Goal: Transaction & Acquisition: Purchase product/service

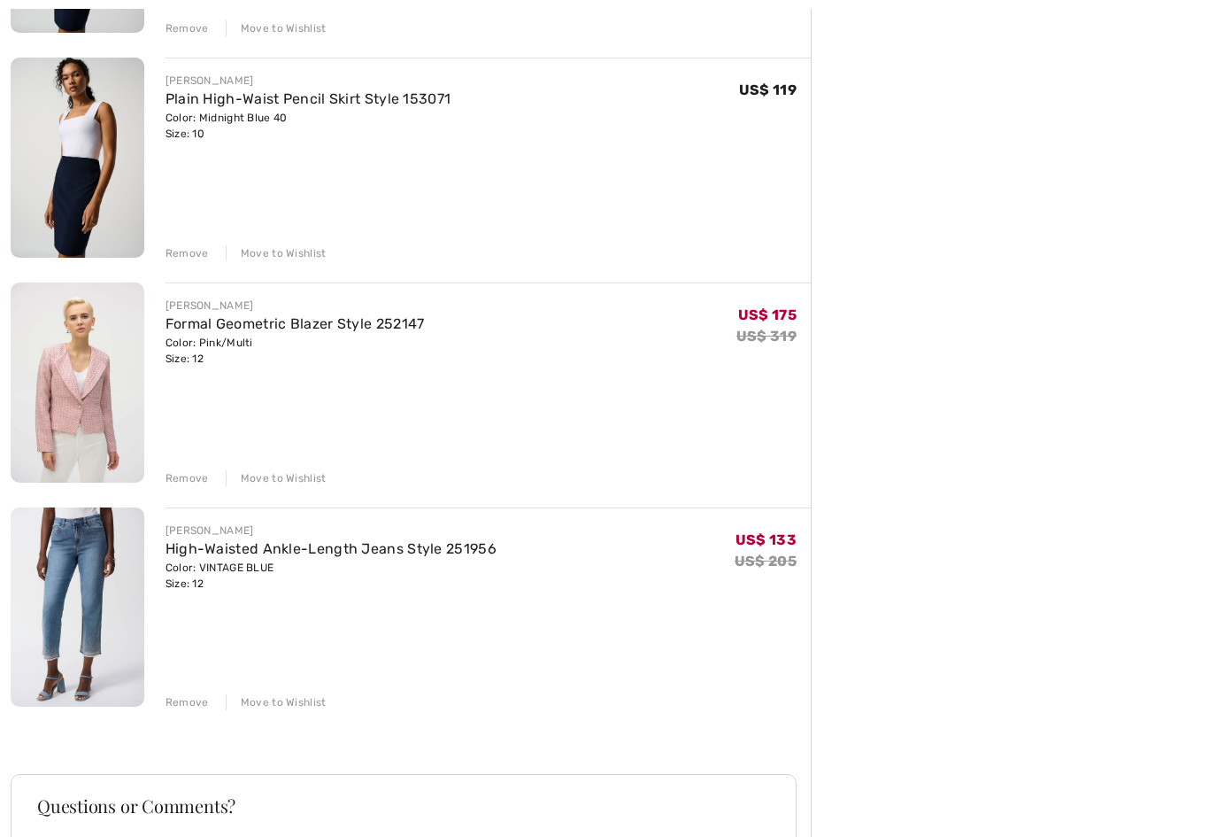
scroll to position [872, 0]
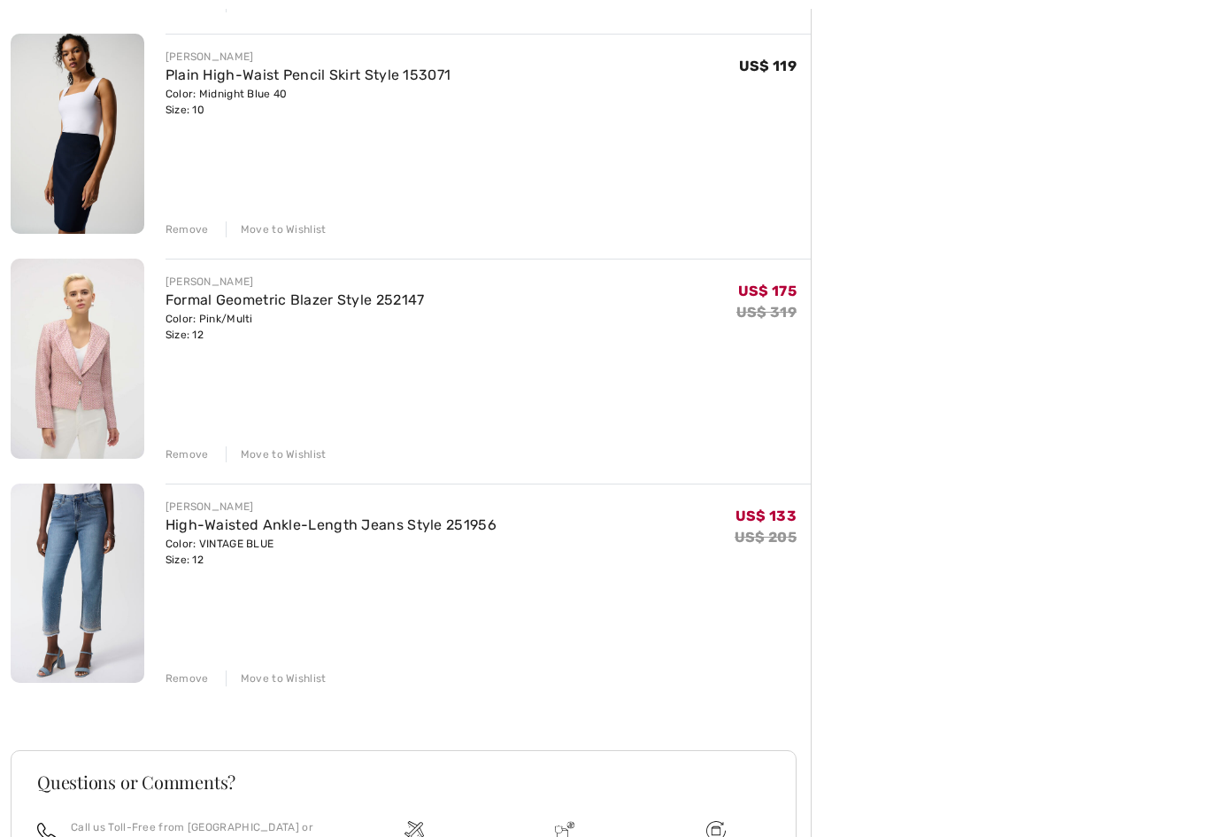
click at [189, 454] on div "Remove" at bounding box center [187, 455] width 43 height 16
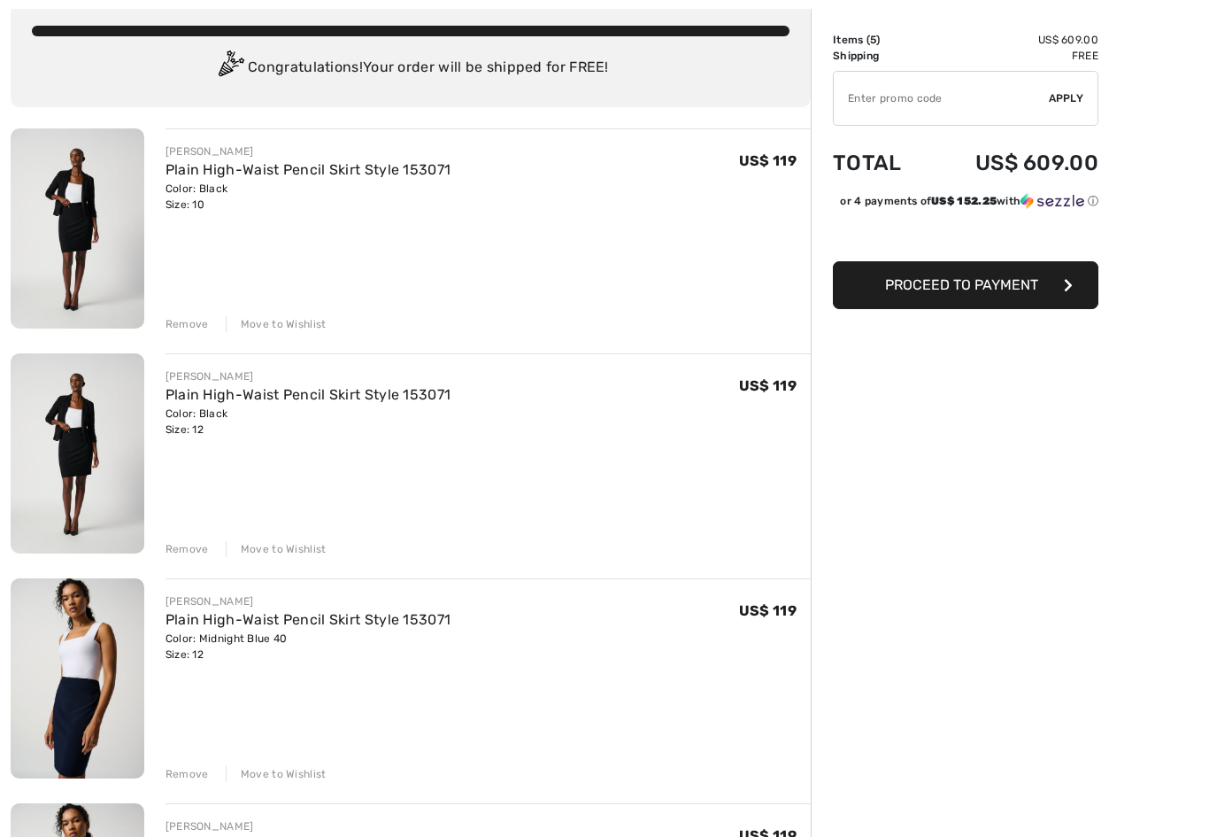
scroll to position [115, 0]
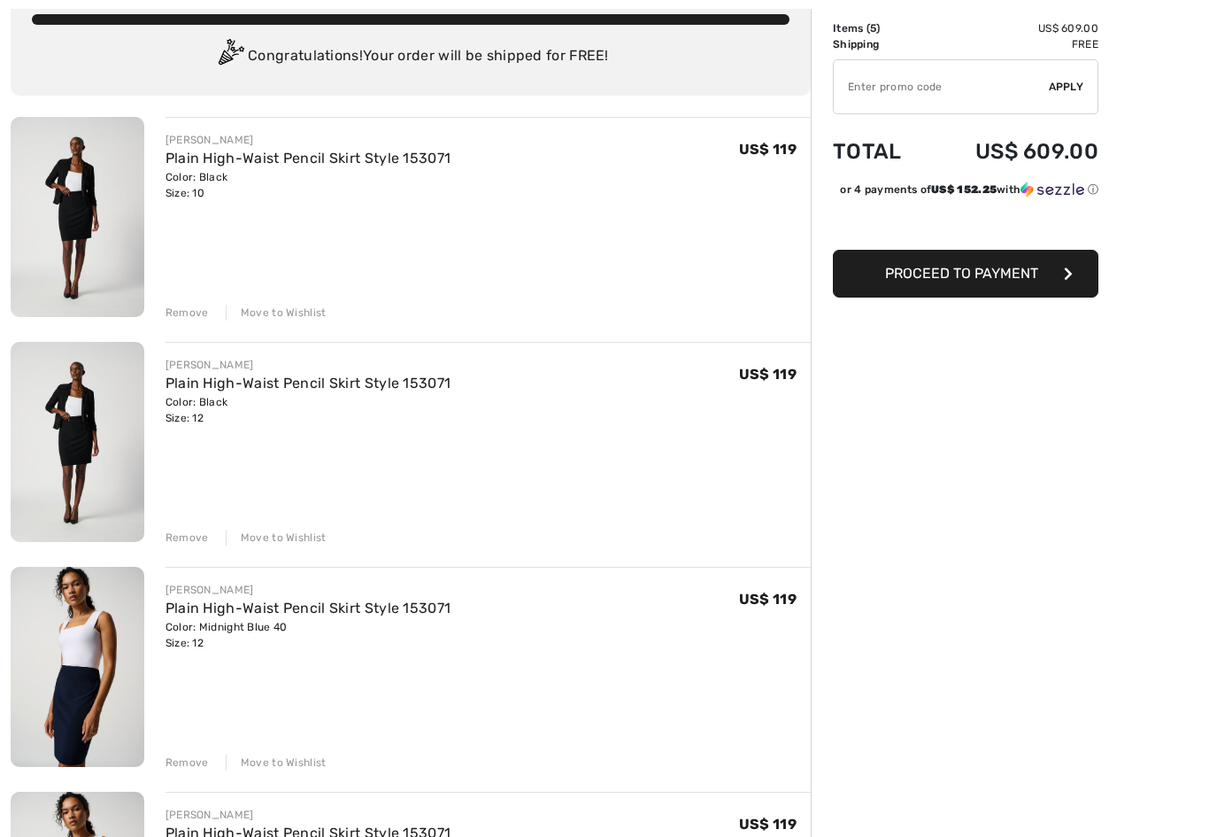
click at [202, 527] on div "Remove Move to Wishlist" at bounding box center [488, 535] width 645 height 19
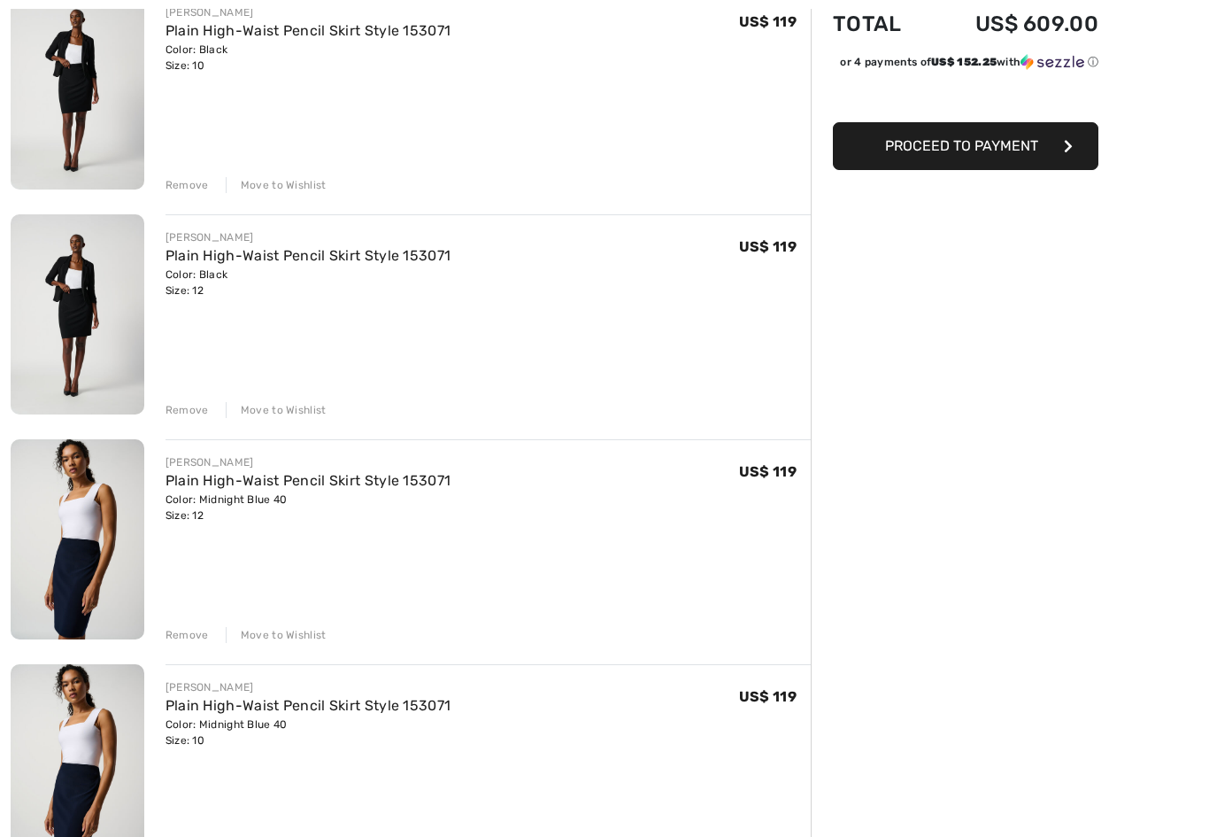
scroll to position [243, 0]
click at [205, 628] on div "Remove" at bounding box center [187, 635] width 43 height 16
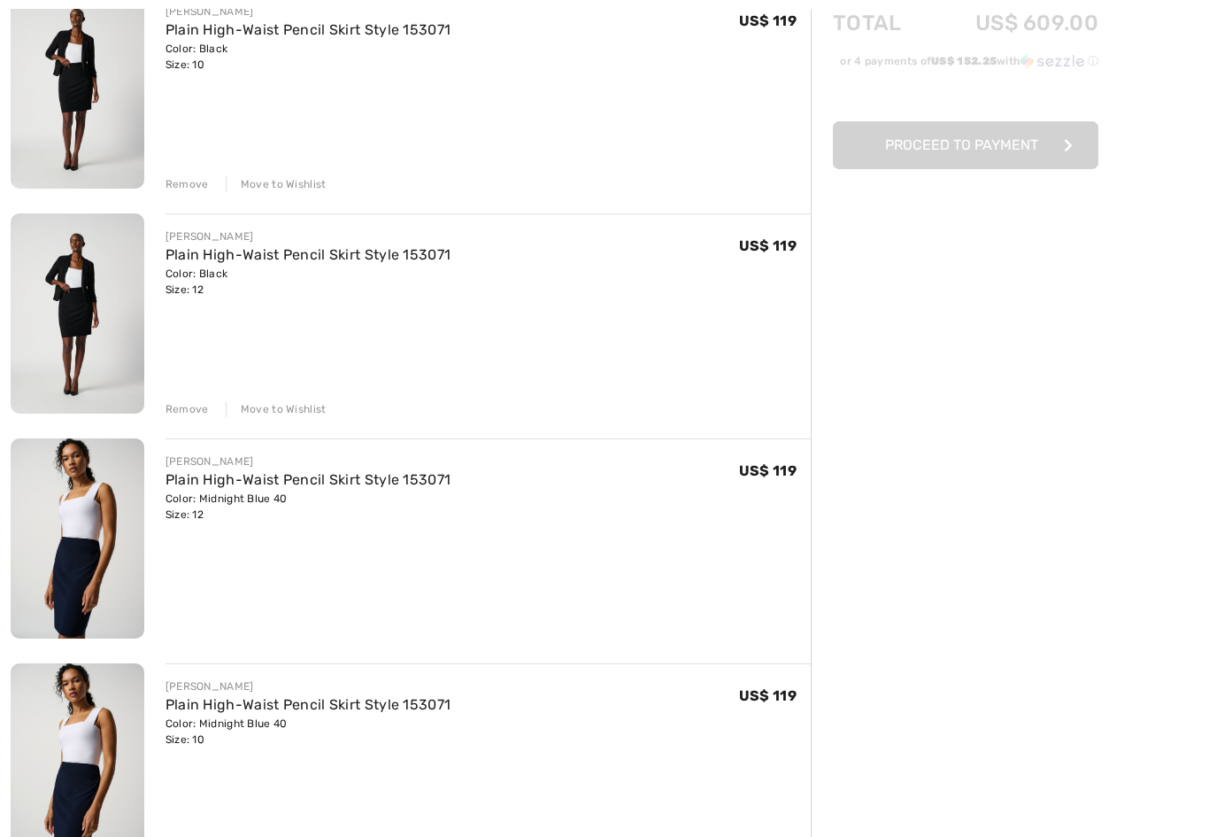
scroll to position [243, 0]
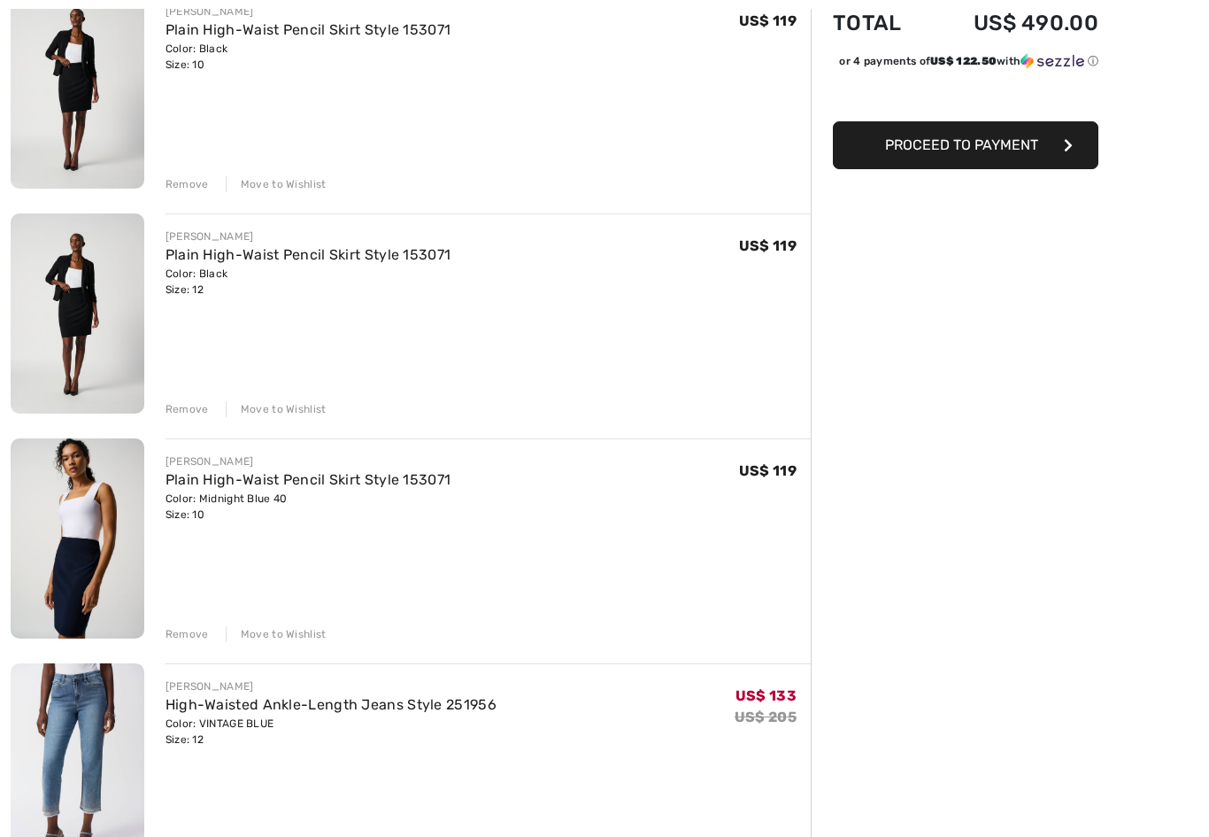
click at [200, 629] on div "Remove" at bounding box center [187, 634] width 43 height 16
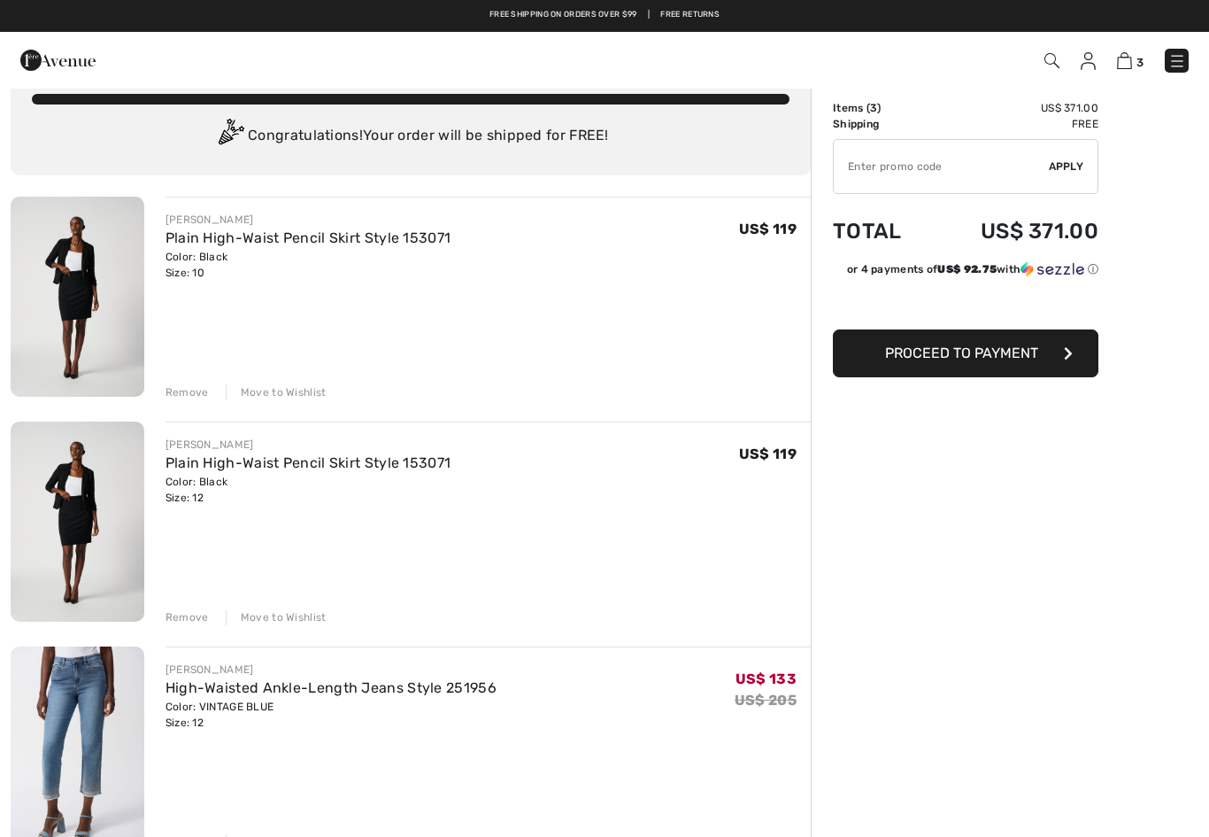
scroll to position [0, 0]
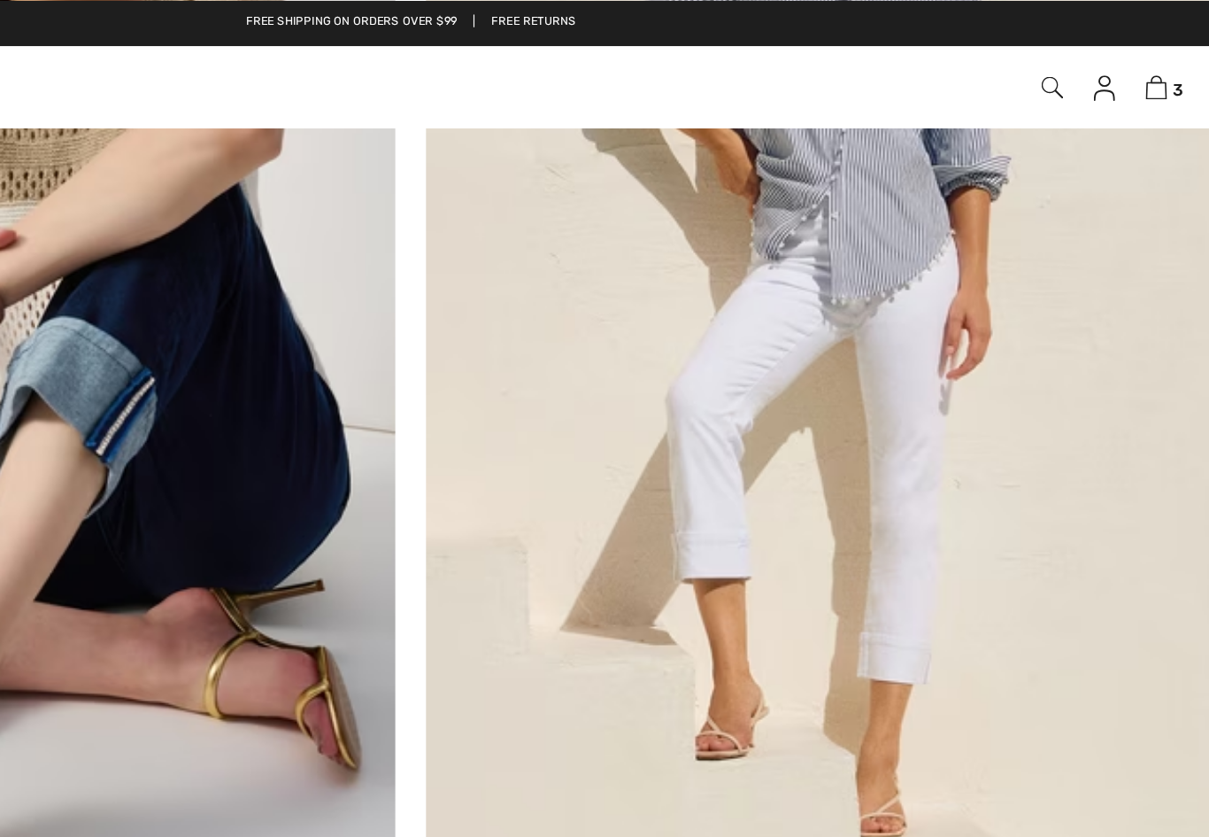
scroll to position [8302, 0]
click at [925, 63] on img at bounding box center [1052, 60] width 15 height 15
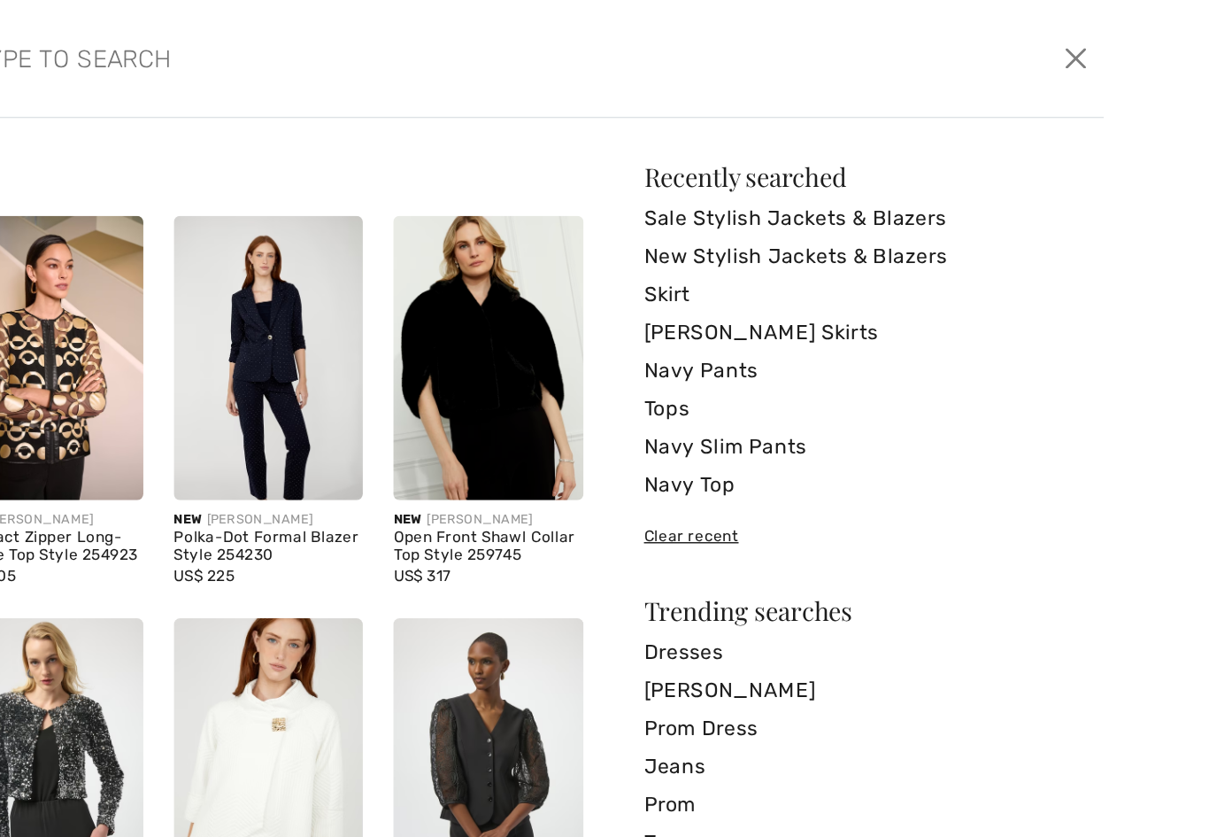
scroll to position [3, 0]
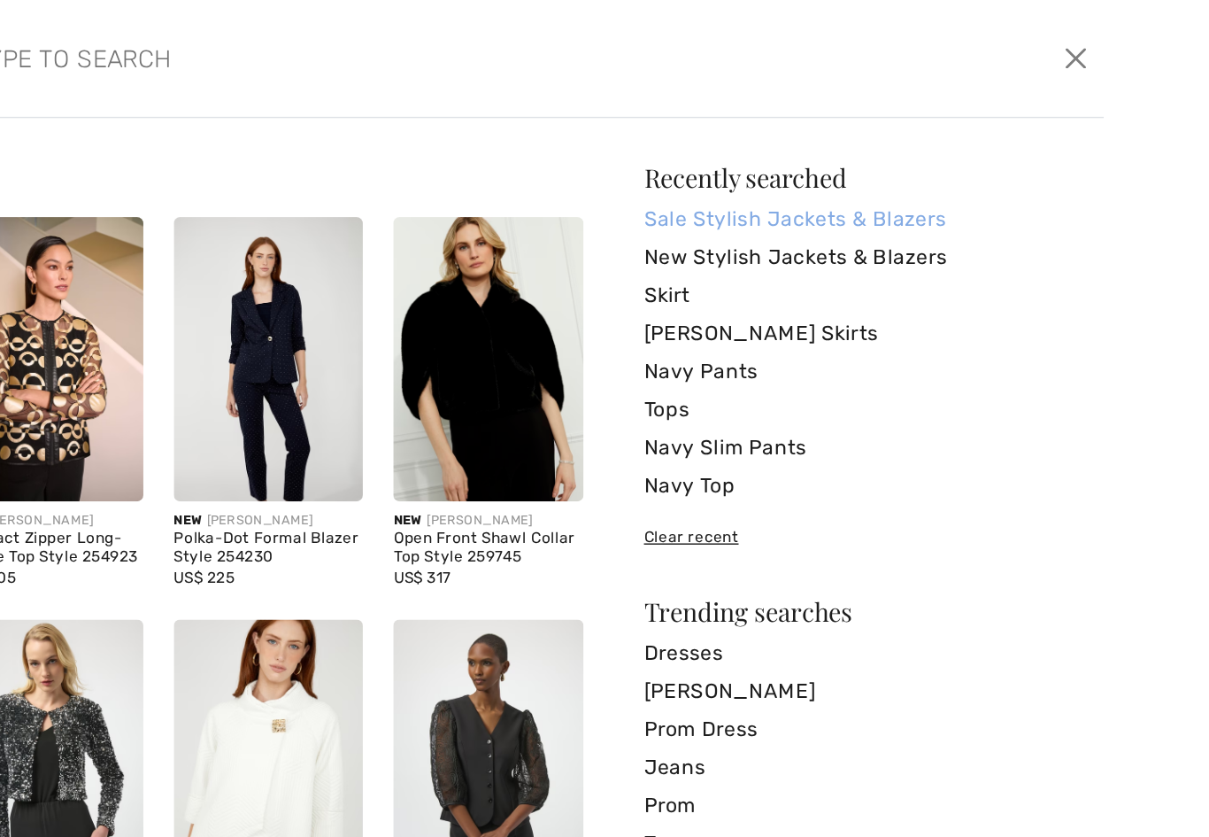
click at [768, 151] on link "Sale Stylish Jackets & Blazers" at bounding box center [923, 153] width 310 height 27
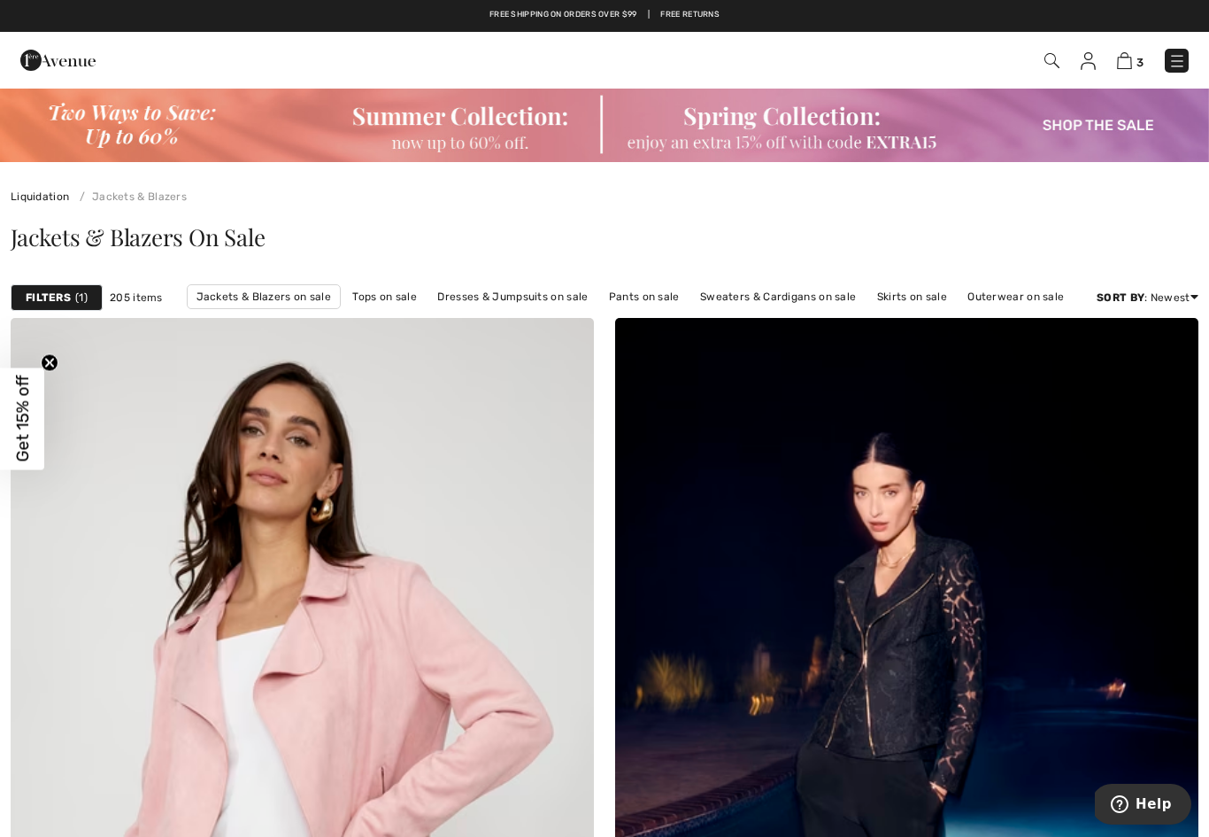
click at [58, 300] on strong "Filters" at bounding box center [48, 298] width 45 height 16
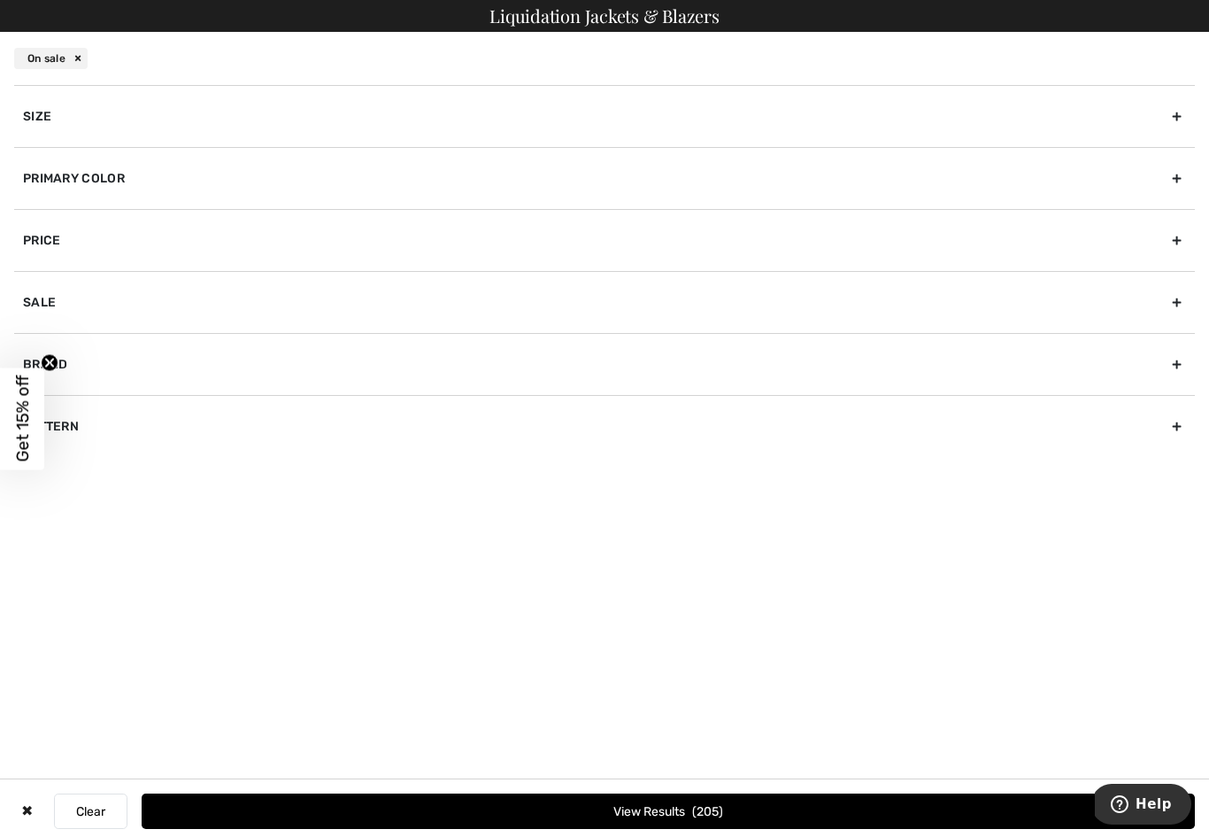
click at [36, 120] on div "Size" at bounding box center [604, 116] width 1181 height 62
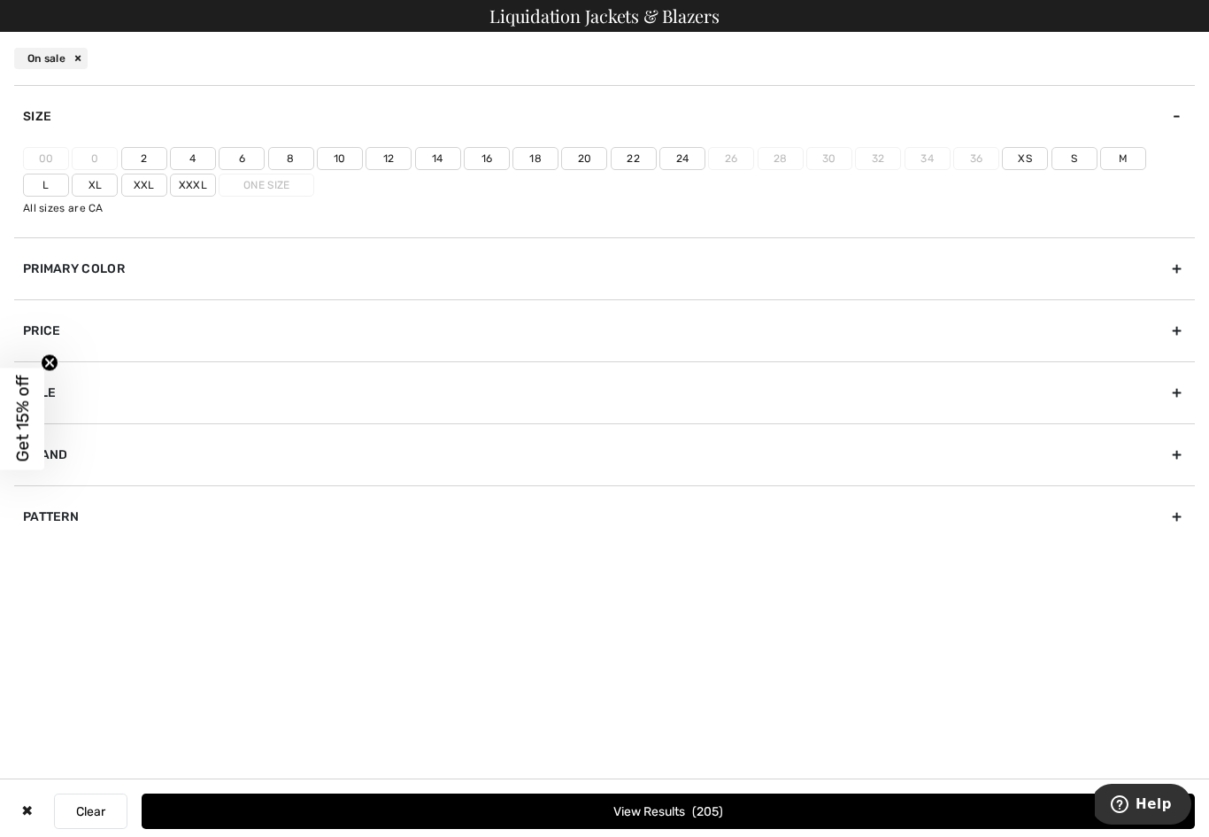
click at [390, 159] on label "12" at bounding box center [389, 158] width 46 height 23
click at [0, 0] on input"] "12" at bounding box center [0, 0] width 0 height 0
click at [673, 811] on button "View Results 55" at bounding box center [669, 810] width 1054 height 35
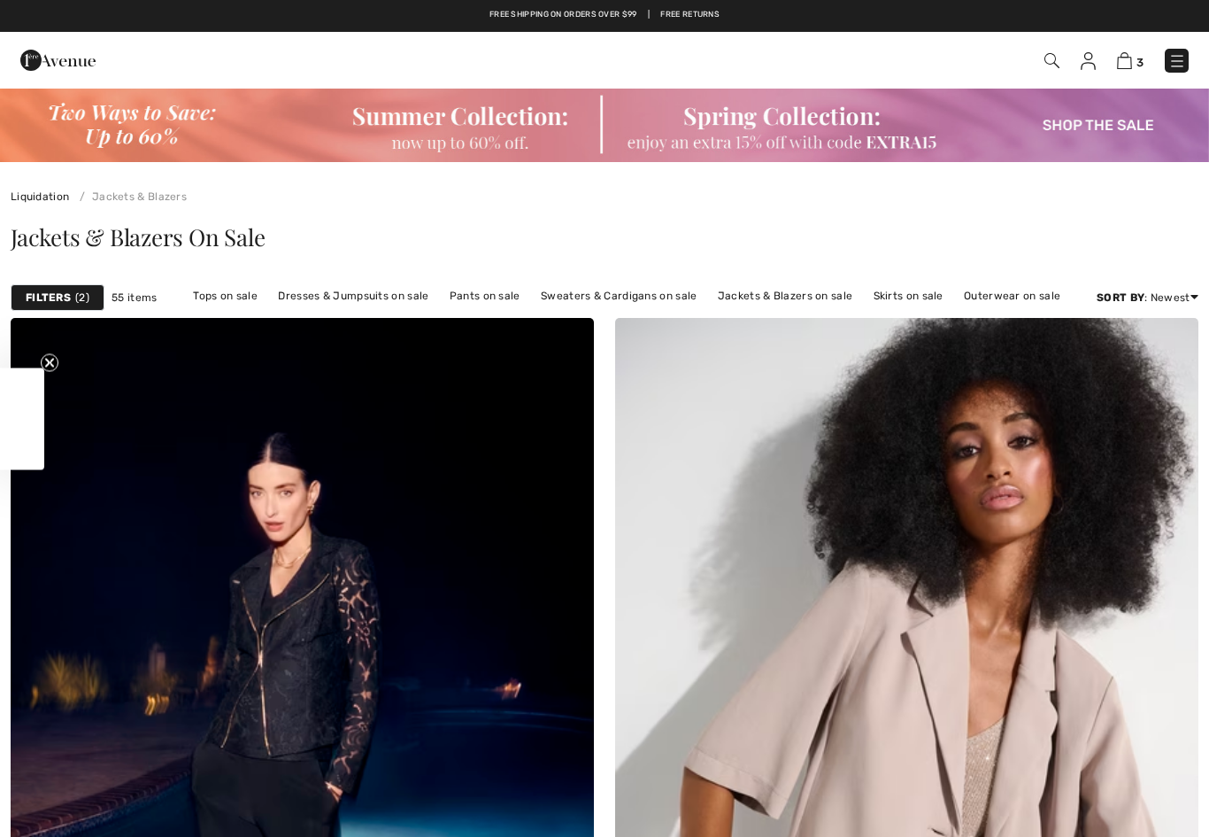
checkbox input "true"
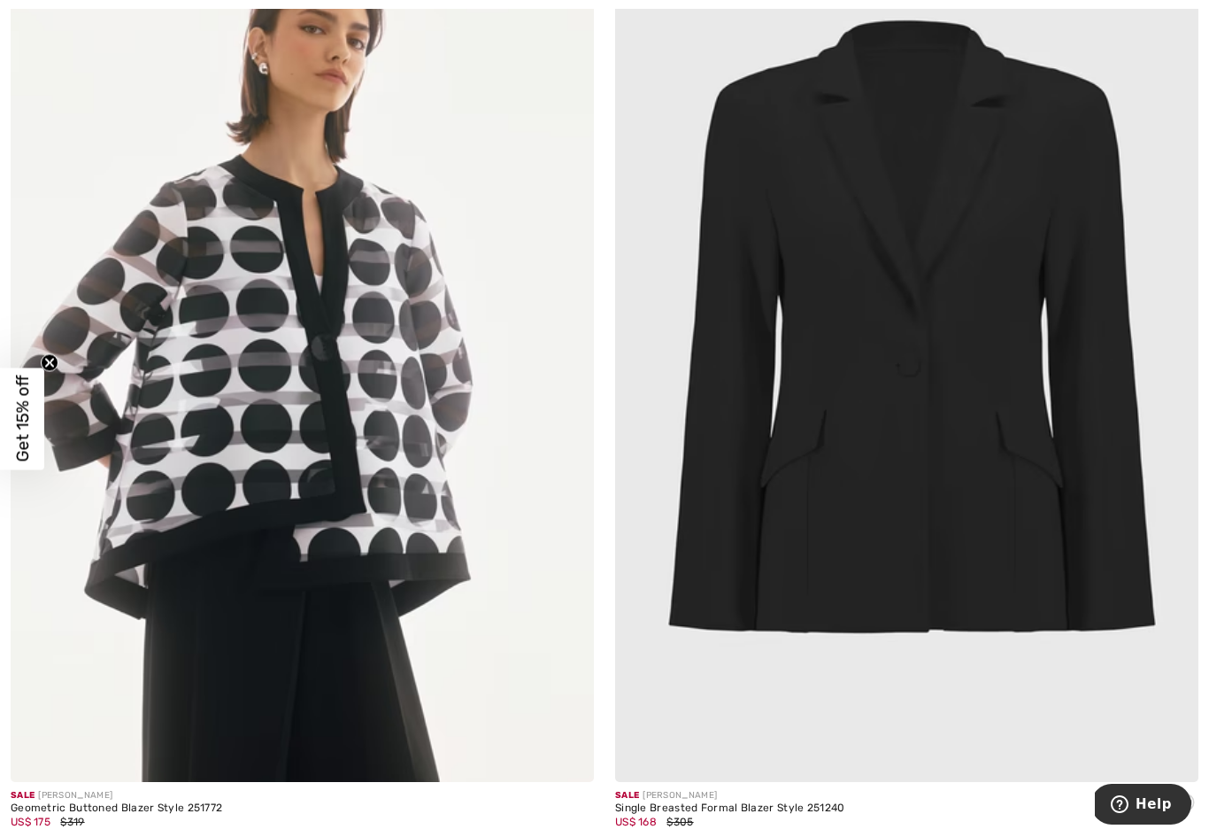
scroll to position [15917, 0]
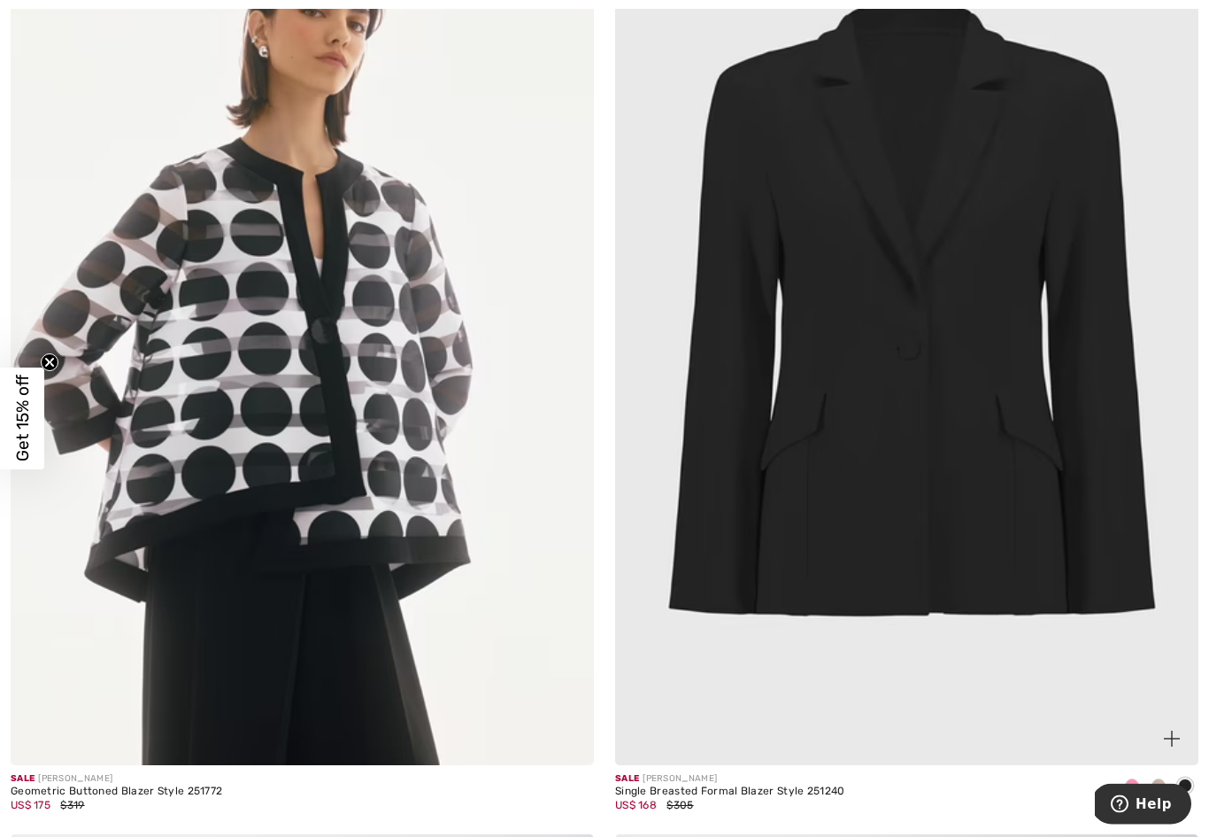
click at [1106, 455] on img at bounding box center [906, 328] width 583 height 876
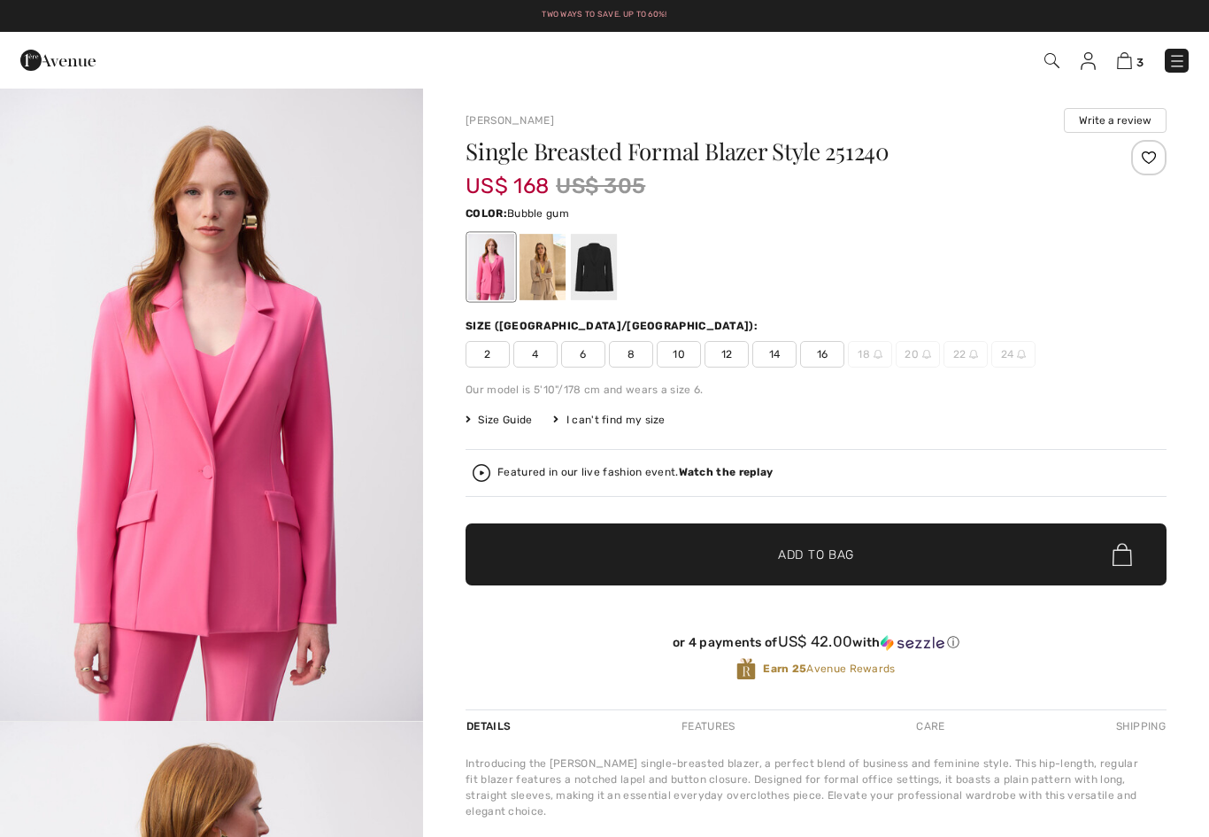
checkbox input "true"
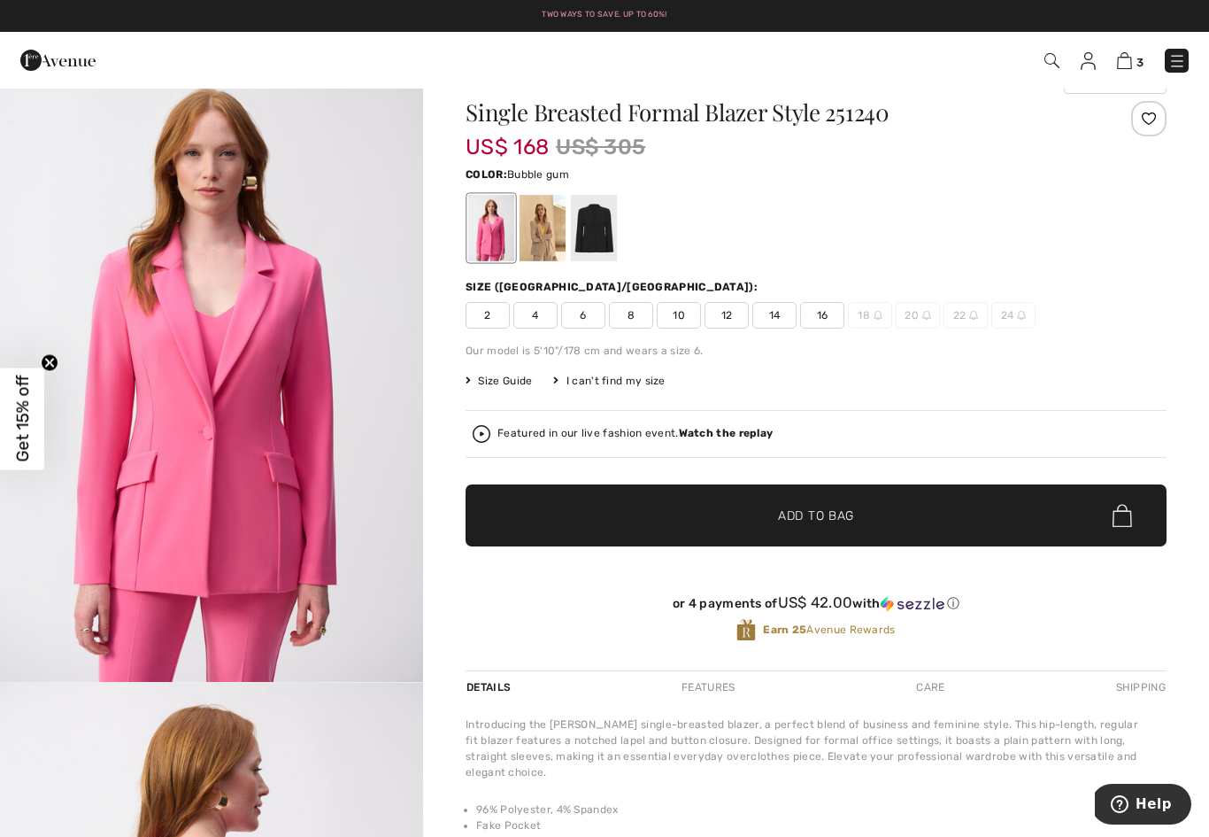
scroll to position [23, 0]
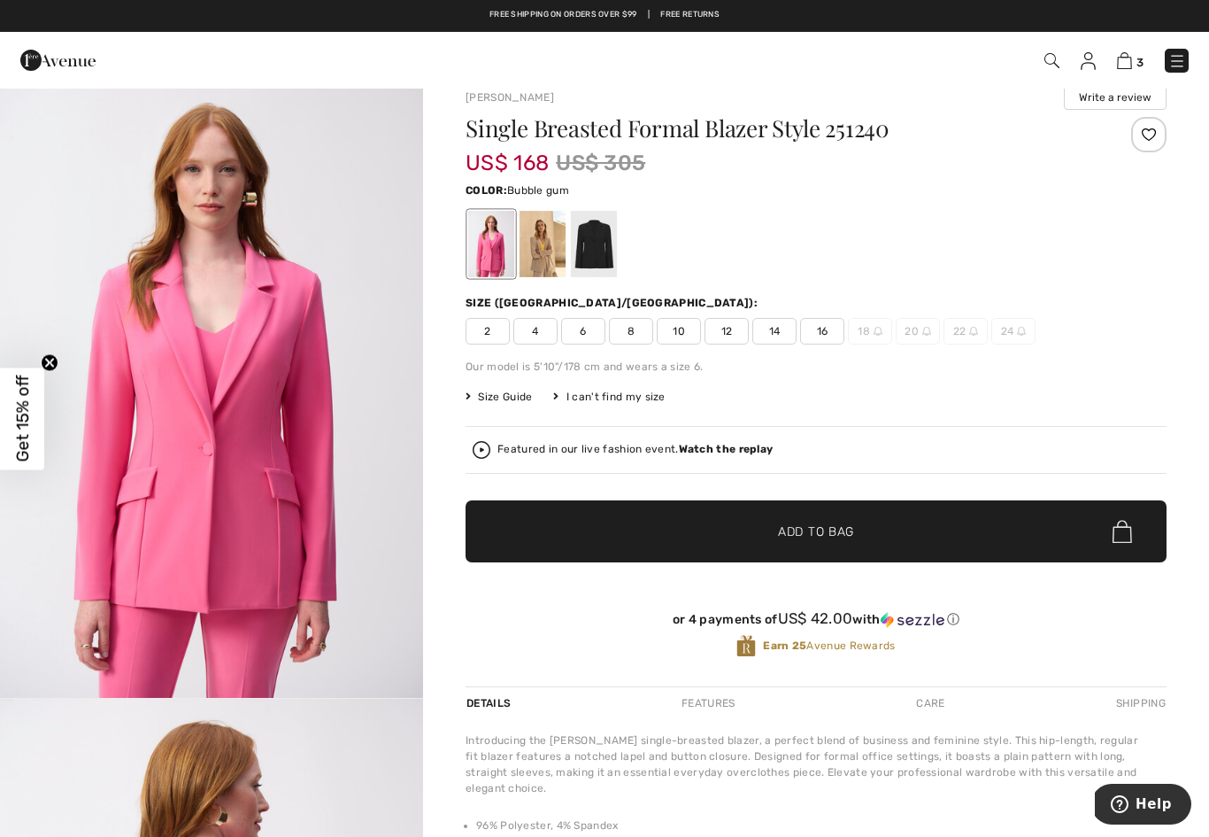
click at [537, 240] on div at bounding box center [543, 244] width 46 height 66
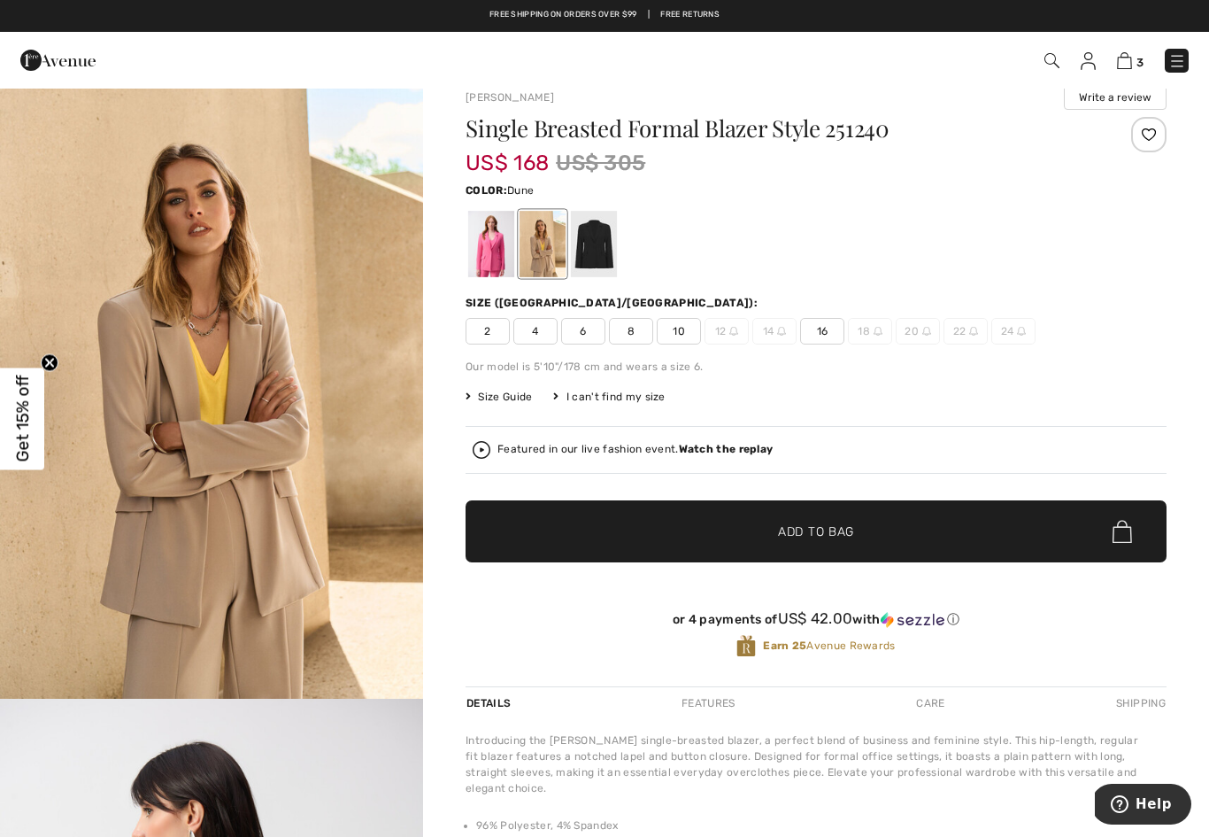
click at [601, 235] on div at bounding box center [594, 244] width 46 height 66
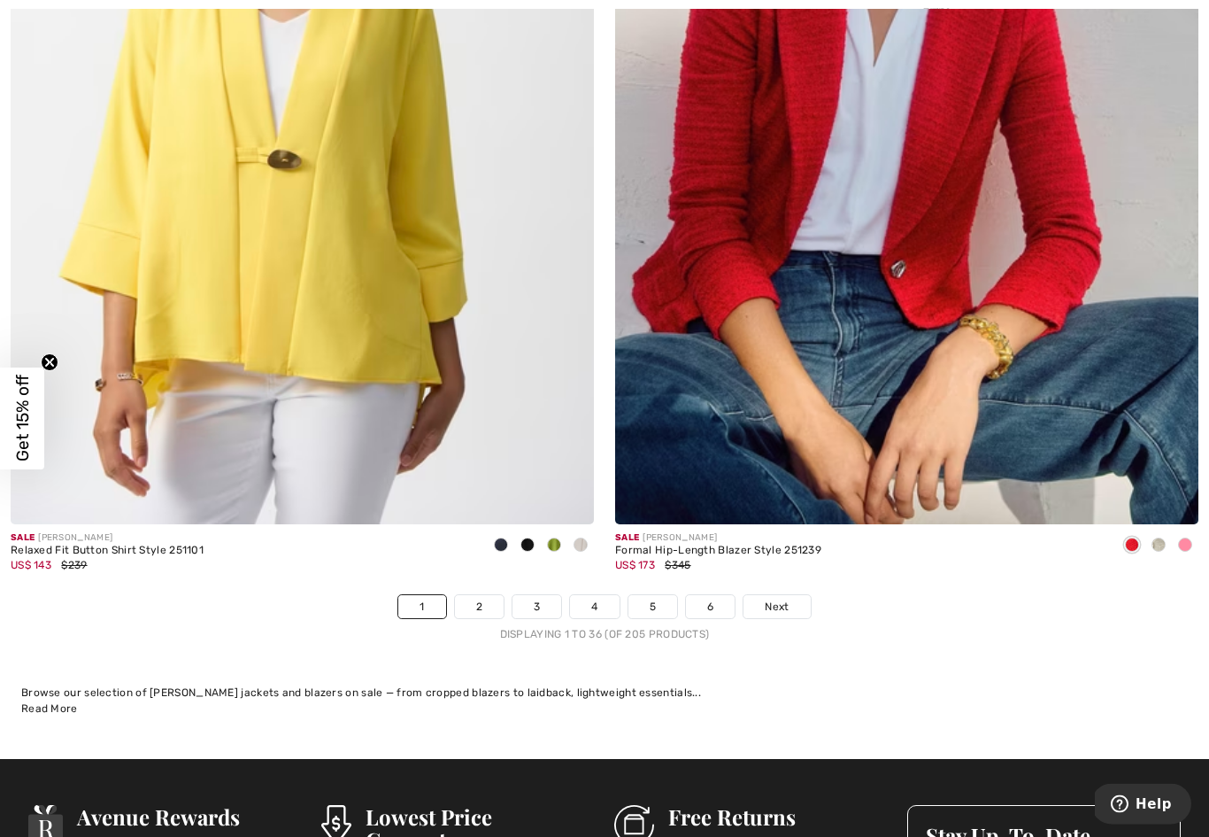
scroll to position [17136, 0]
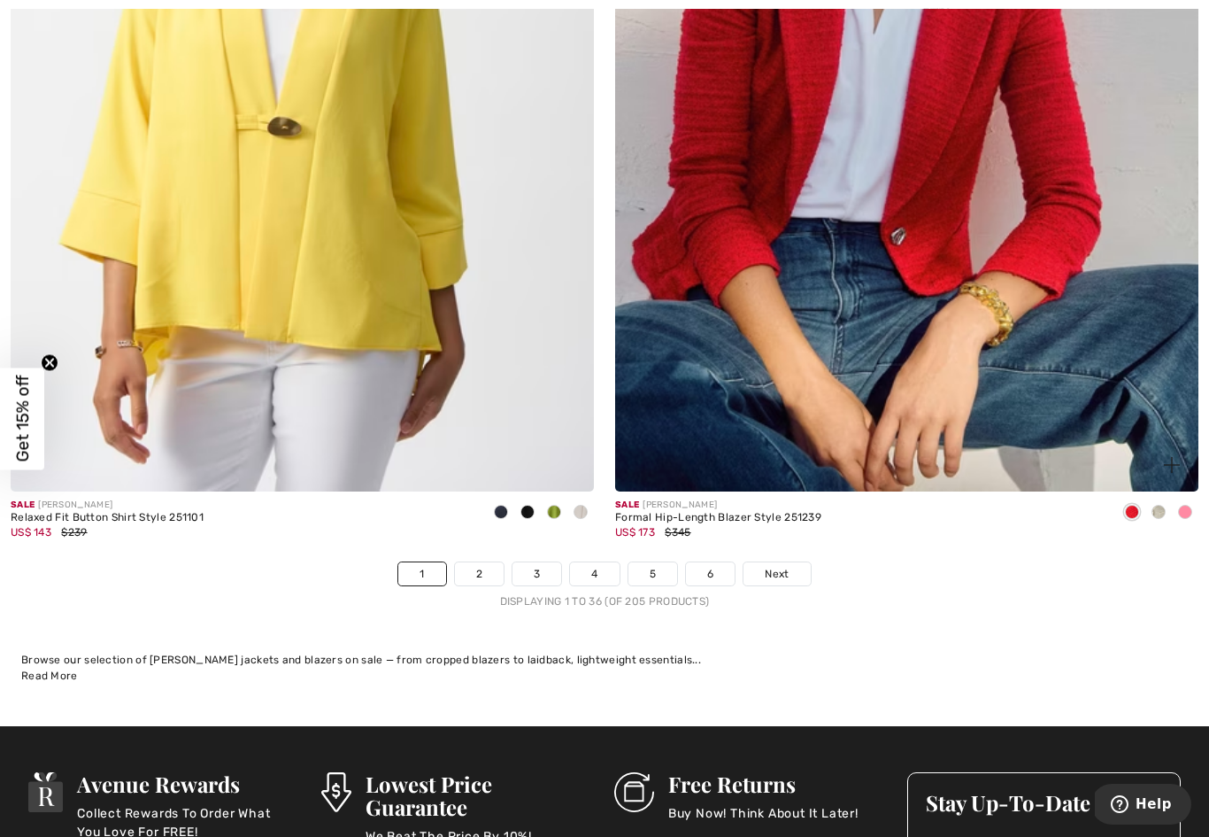
click at [1164, 505] on span at bounding box center [1159, 512] width 14 height 14
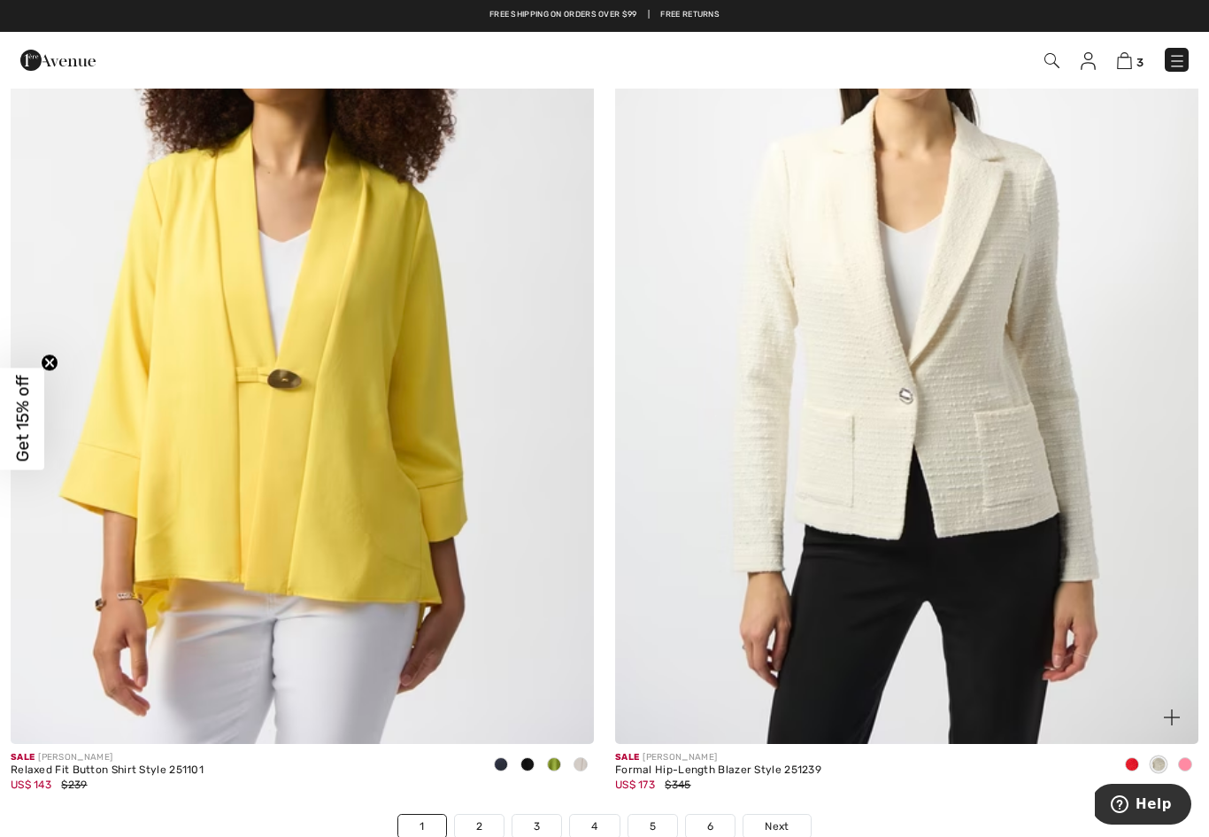
scroll to position [16851, 0]
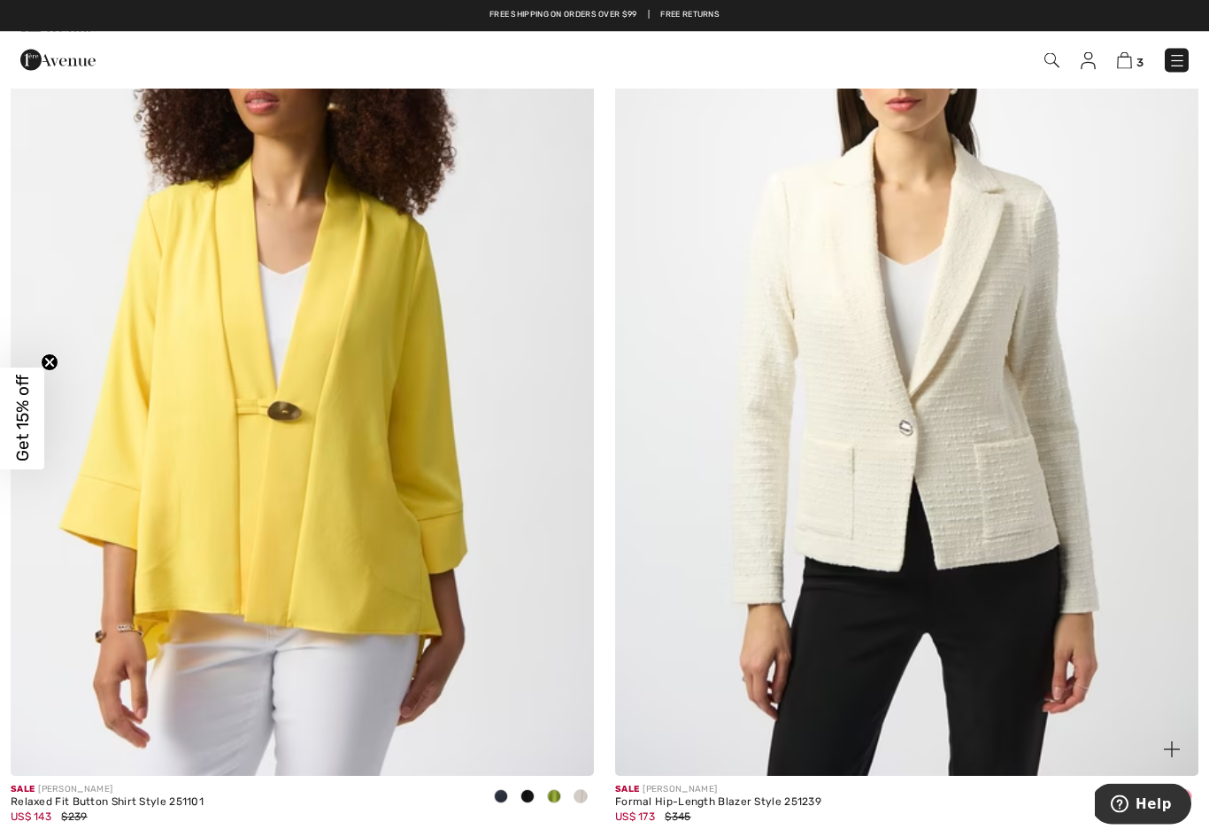
click at [990, 473] on img at bounding box center [906, 339] width 583 height 876
click at [985, 496] on img at bounding box center [906, 339] width 583 height 876
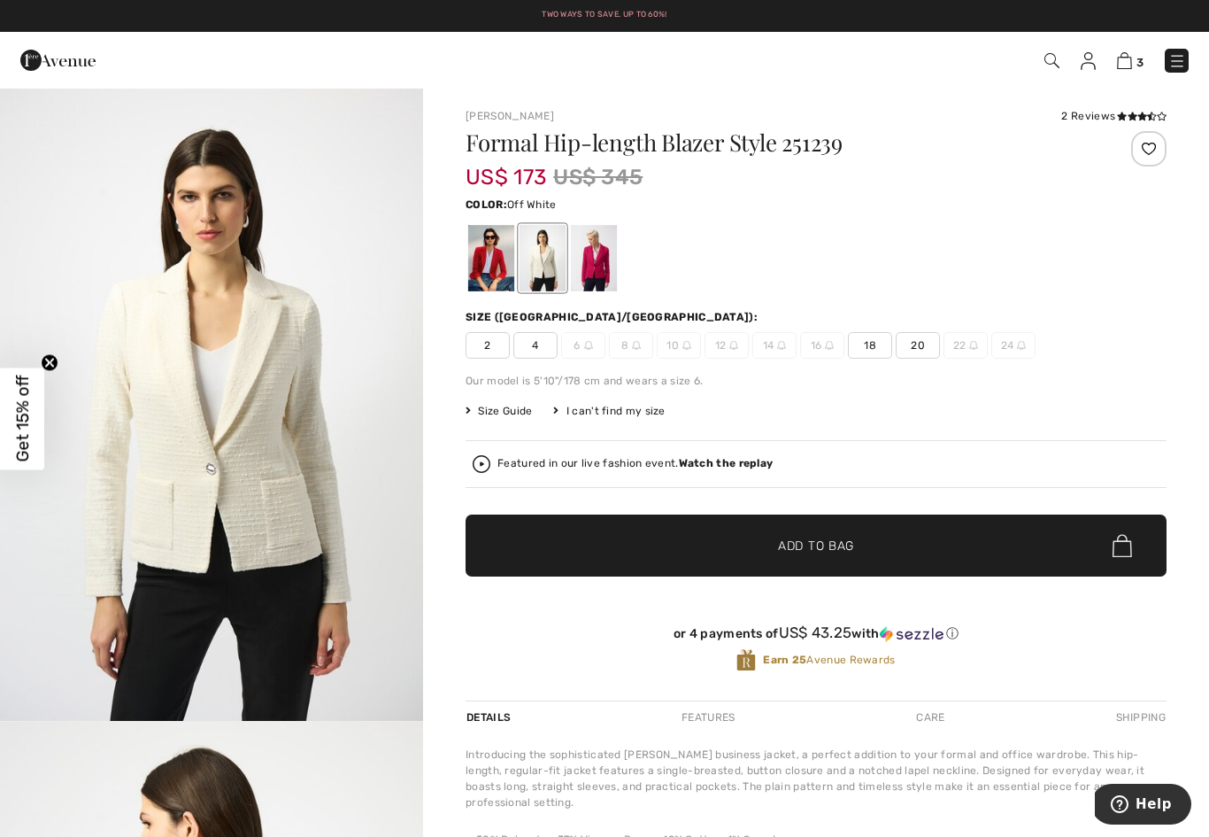
click at [606, 267] on div at bounding box center [594, 258] width 46 height 66
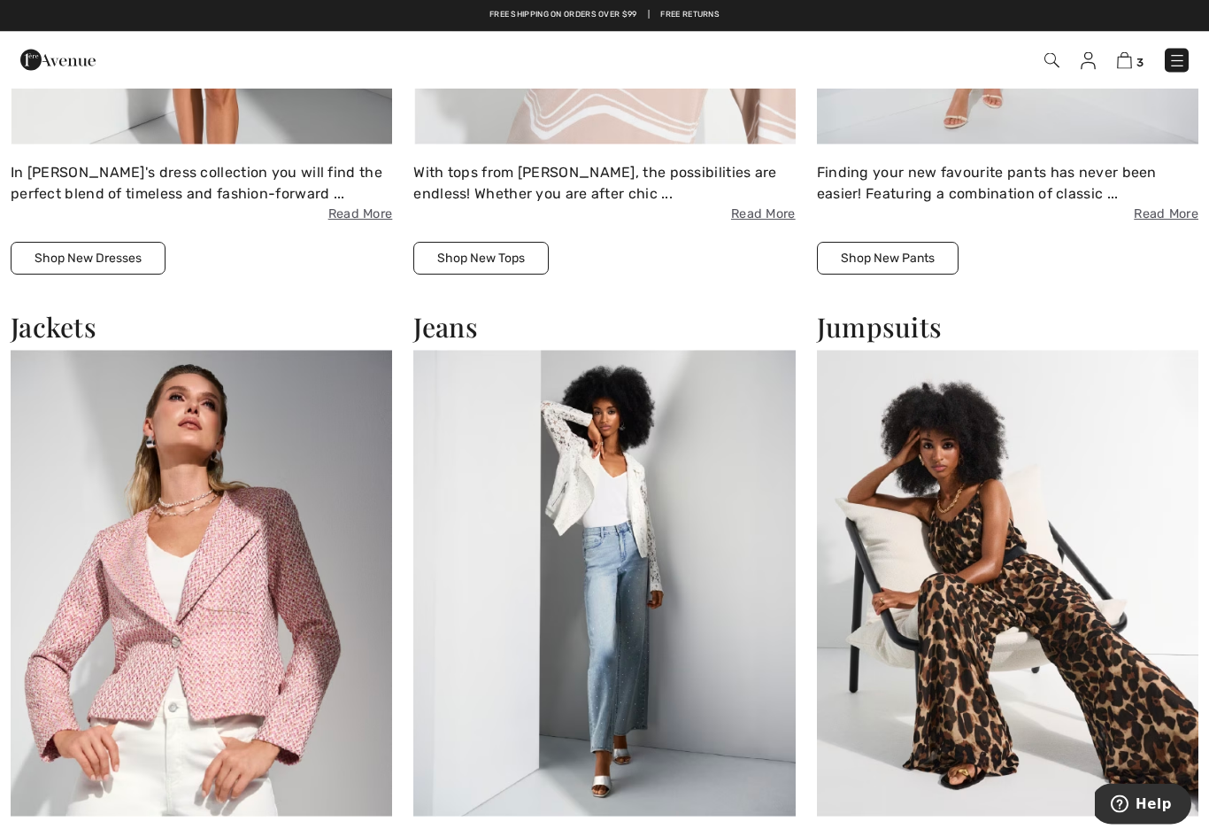
scroll to position [1943, 0]
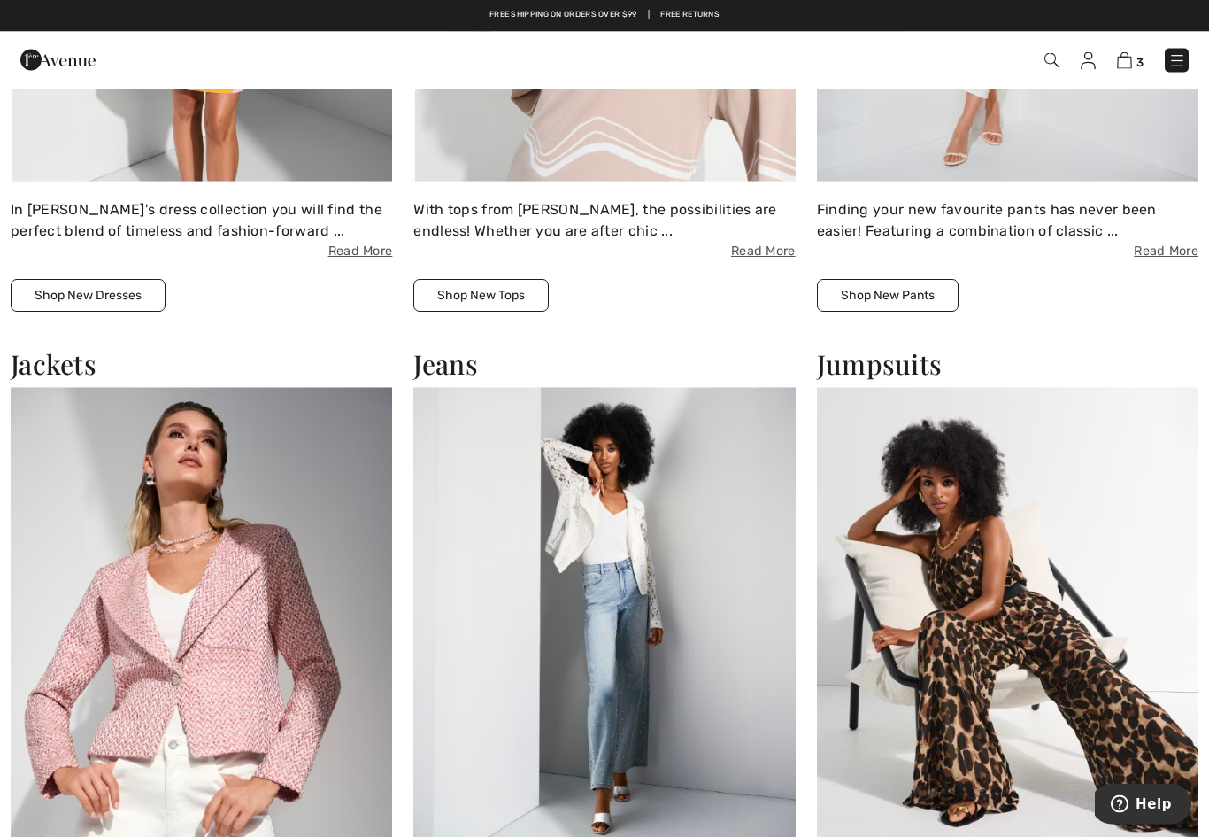
click at [239, 681] on img at bounding box center [202, 621] width 382 height 467
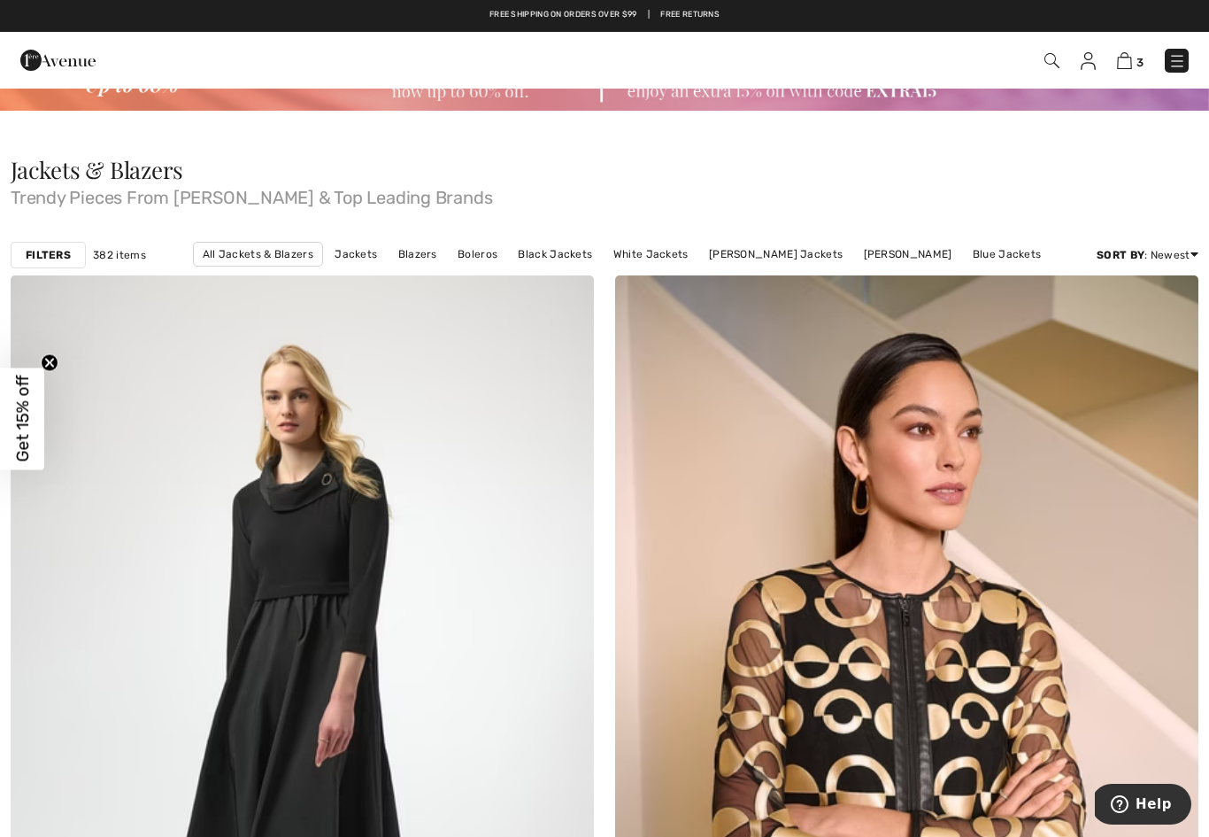
scroll to position [42, 0]
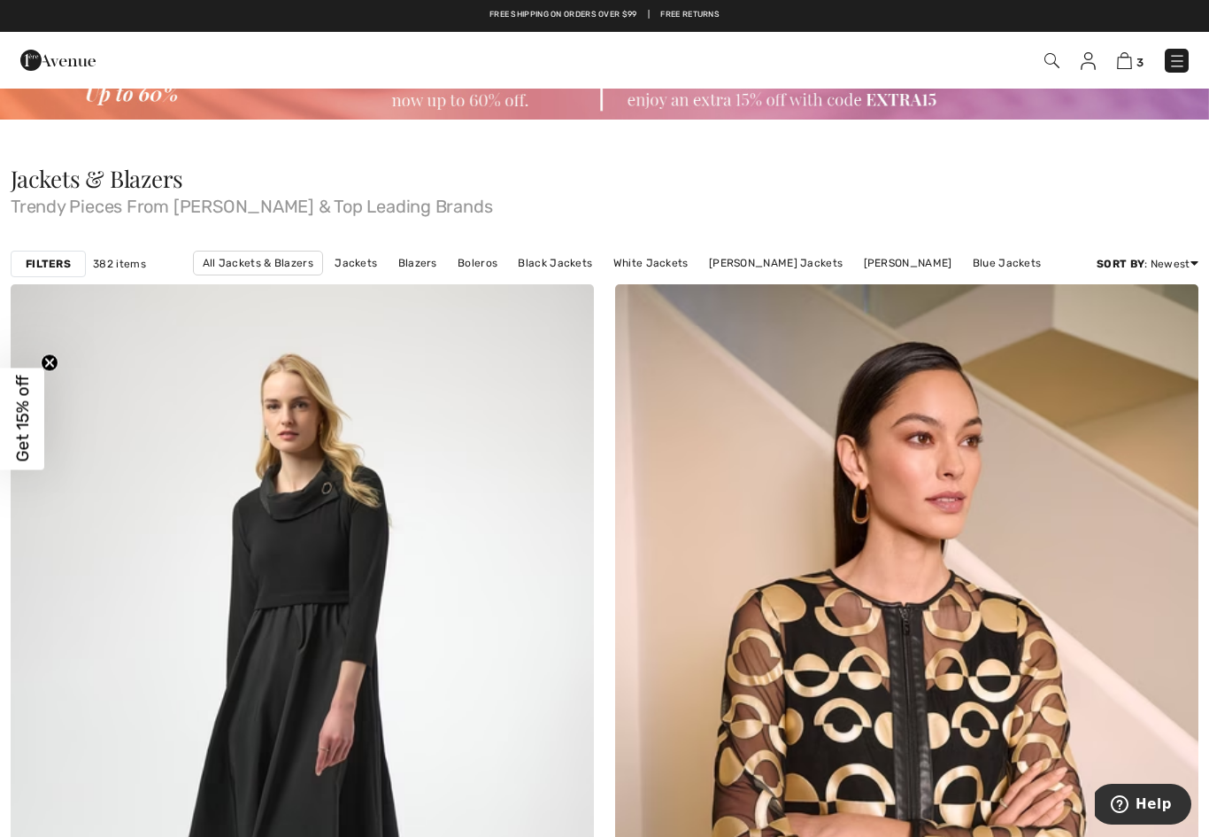
click at [54, 273] on div "Filters" at bounding box center [48, 264] width 75 height 27
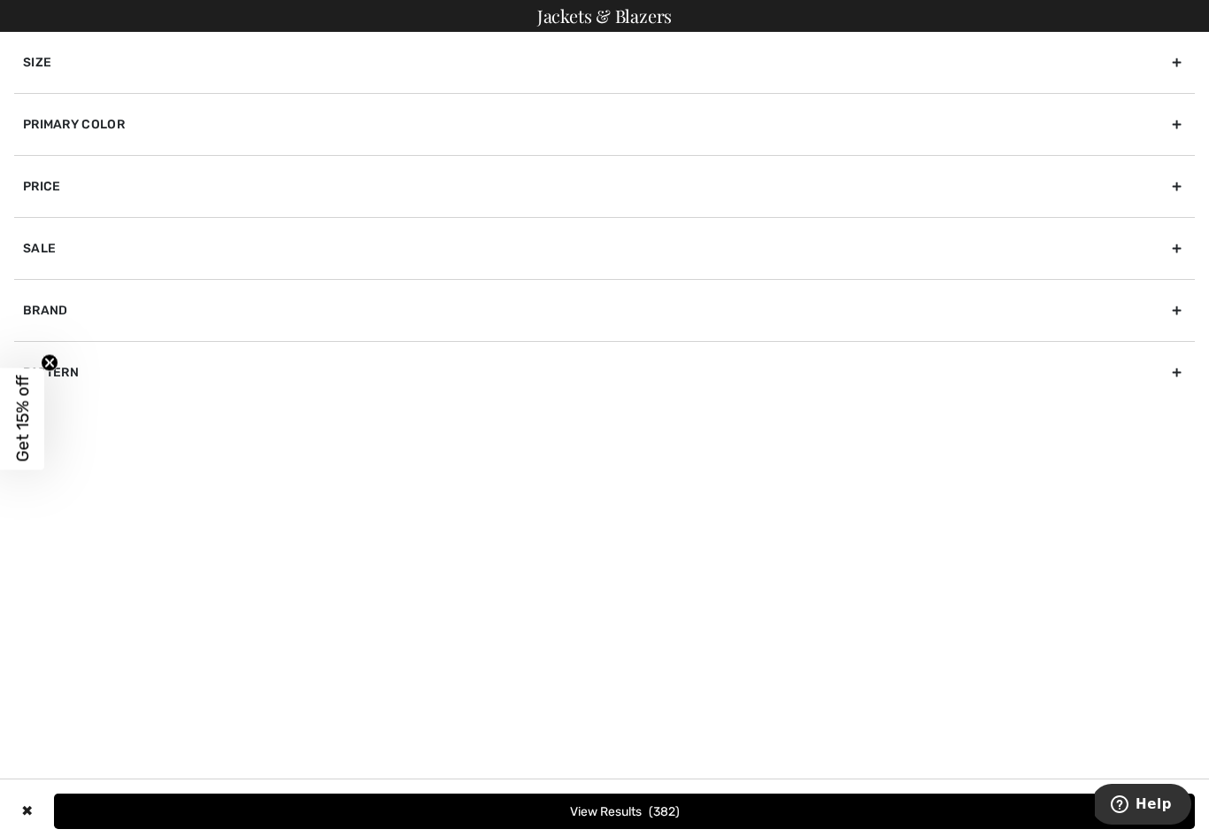
click at [107, 81] on div "Size" at bounding box center [604, 62] width 1181 height 61
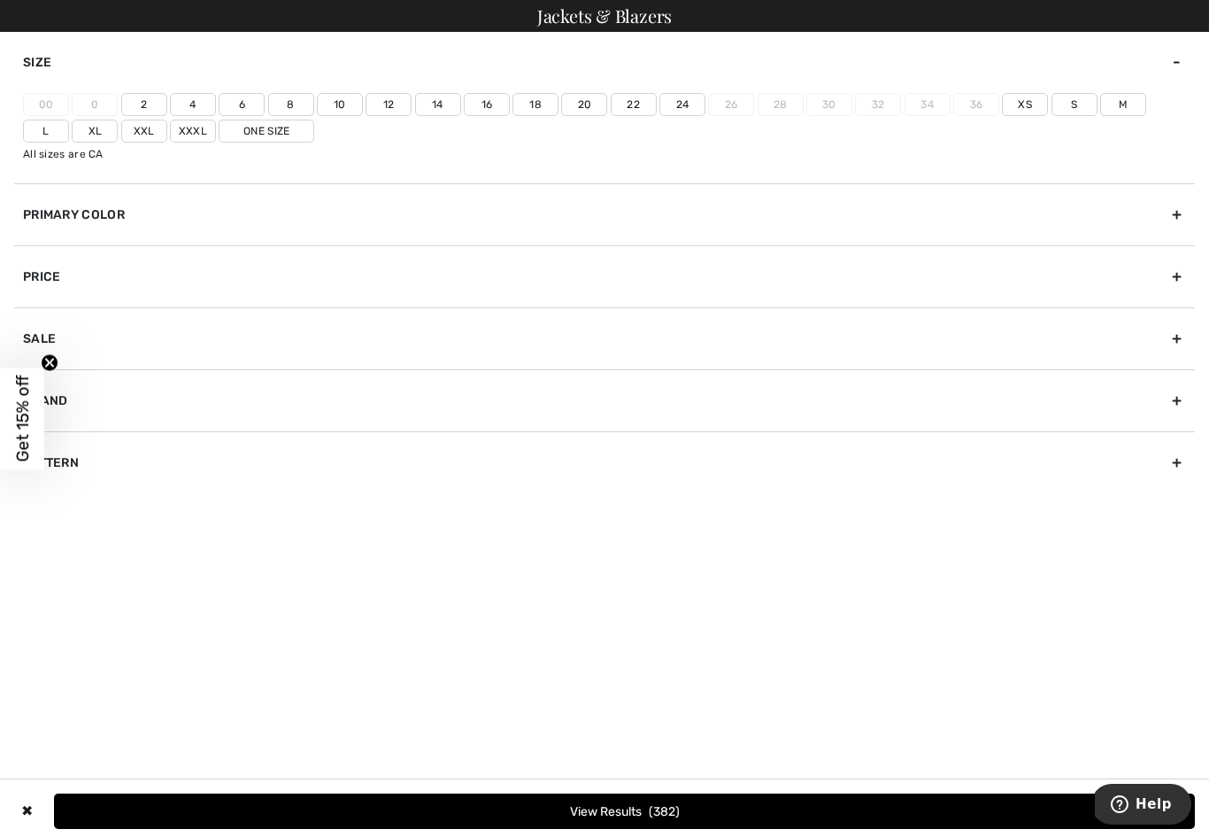
click at [392, 105] on label "12" at bounding box center [389, 104] width 46 height 23
click at [0, 0] on input"] "12" at bounding box center [0, 0] width 0 height 0
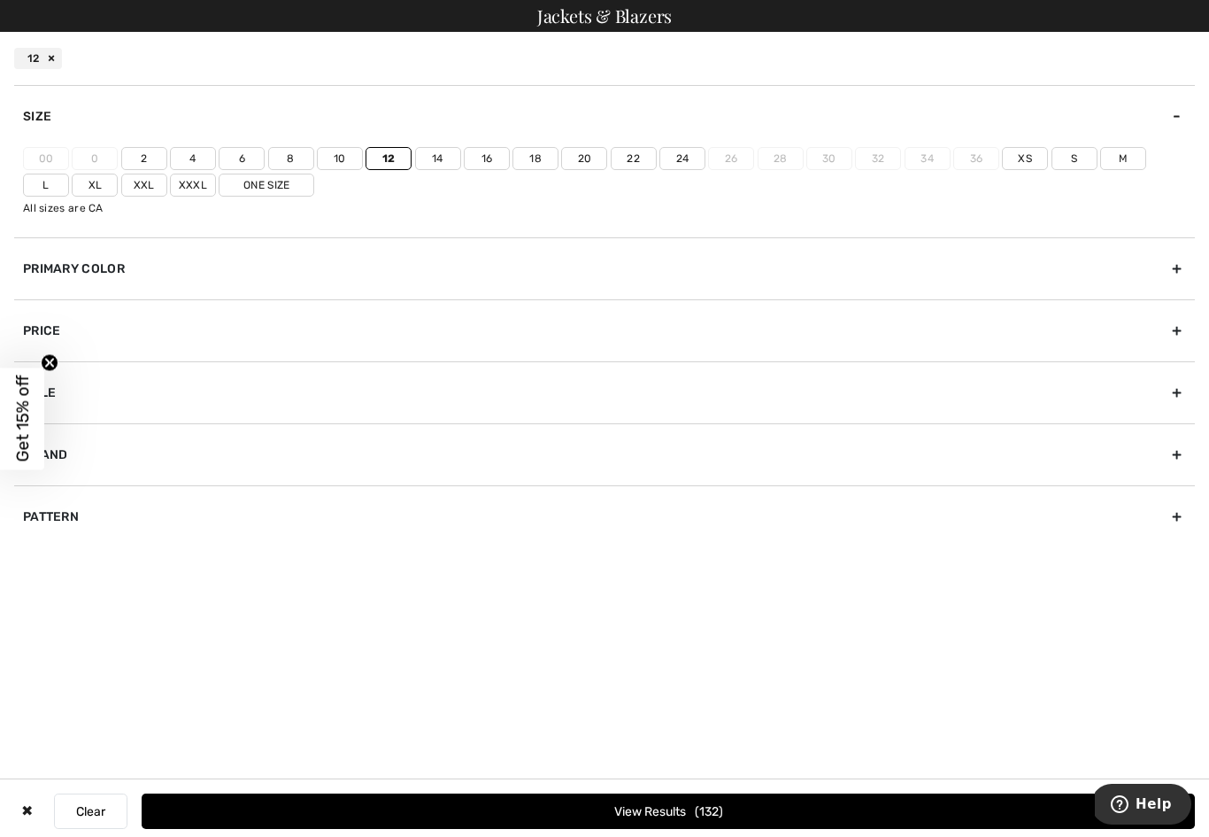
click at [695, 819] on span "132" at bounding box center [709, 811] width 28 height 15
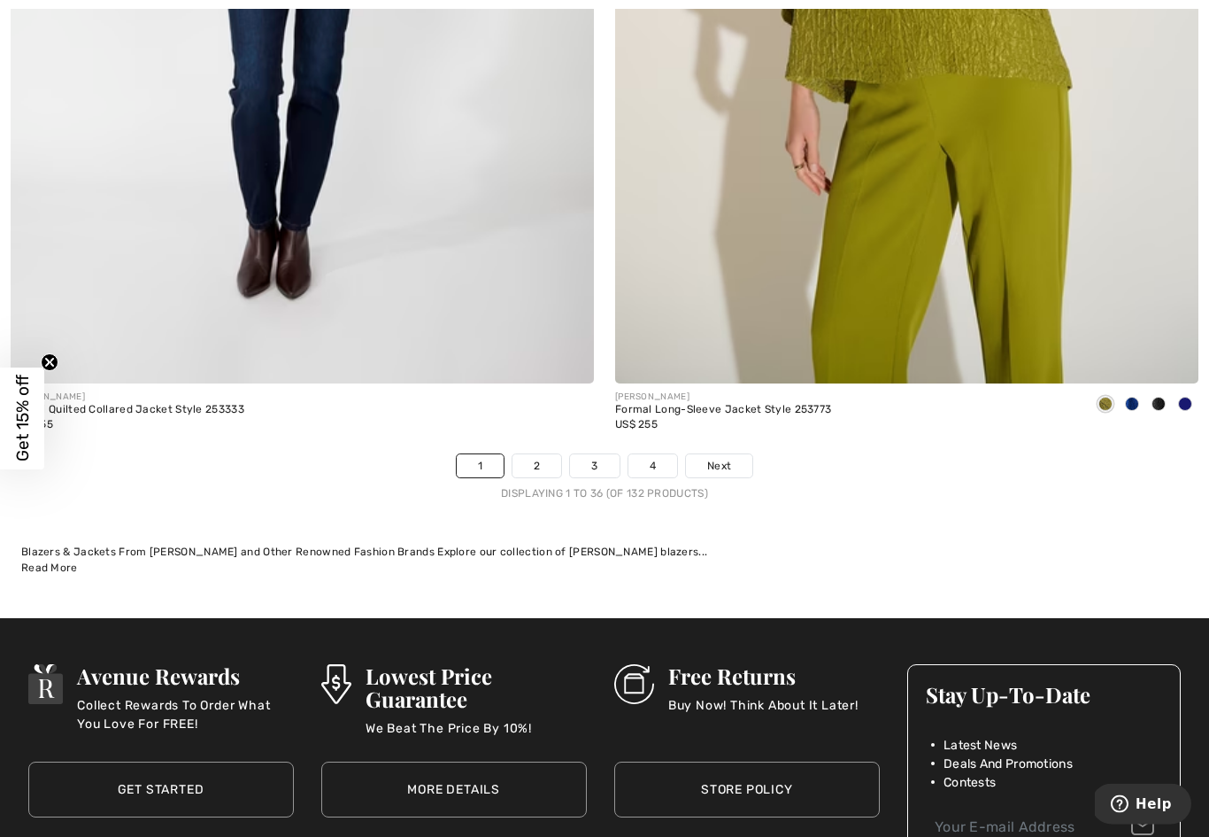
scroll to position [17288, 0]
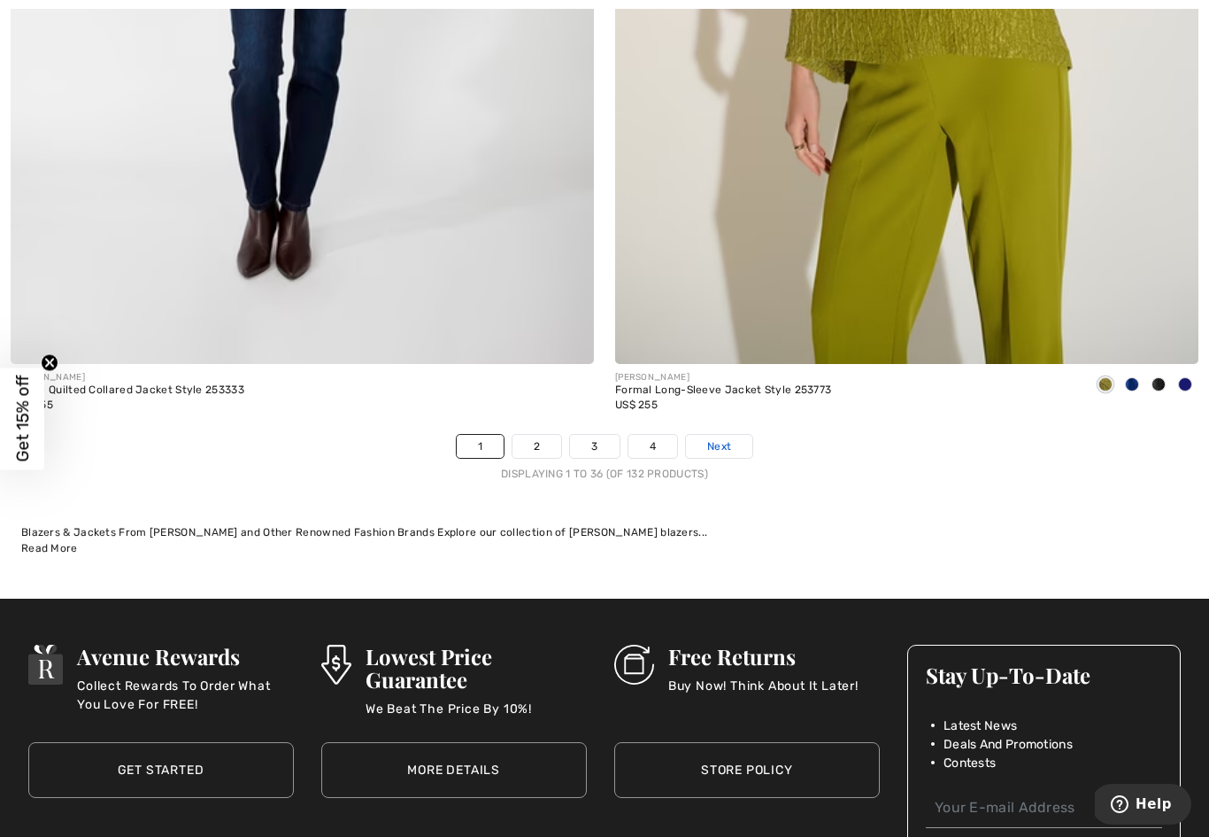
click at [735, 435] on link "Next" at bounding box center [719, 446] width 66 height 23
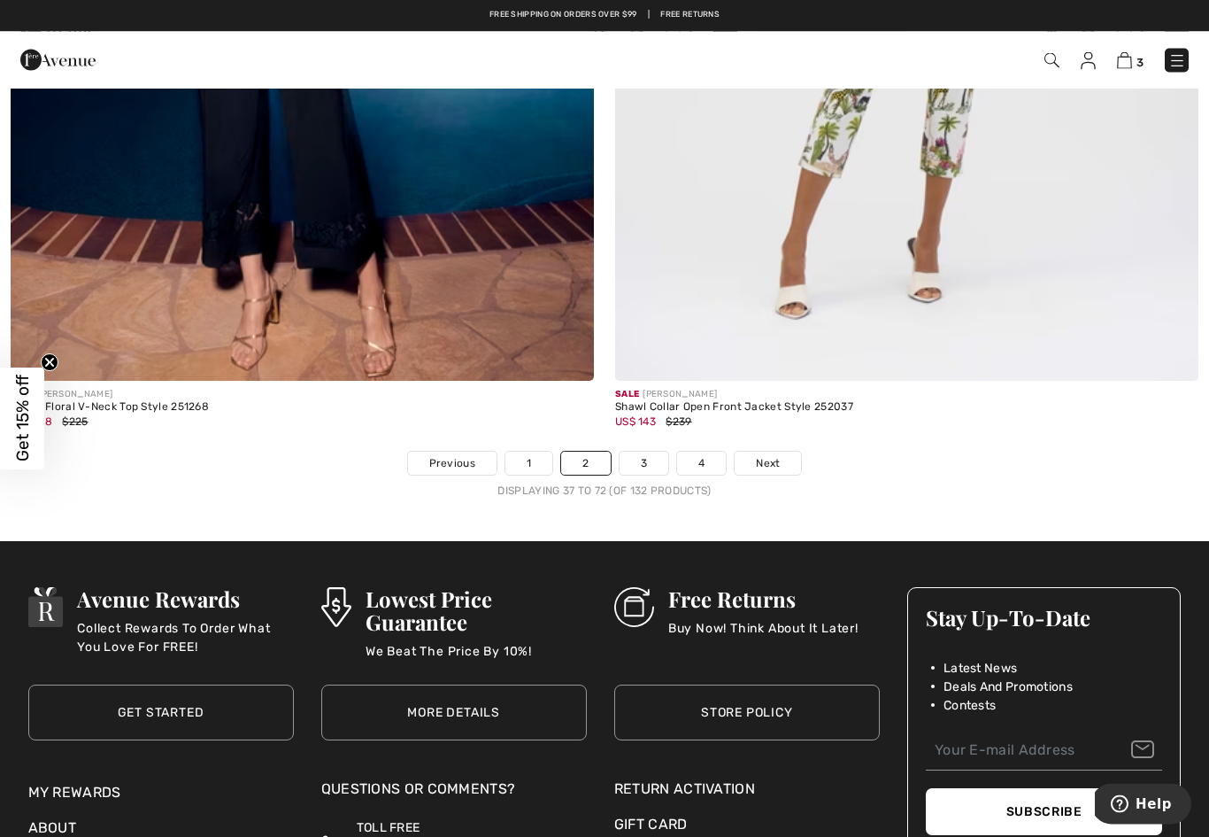
scroll to position [17236, 0]
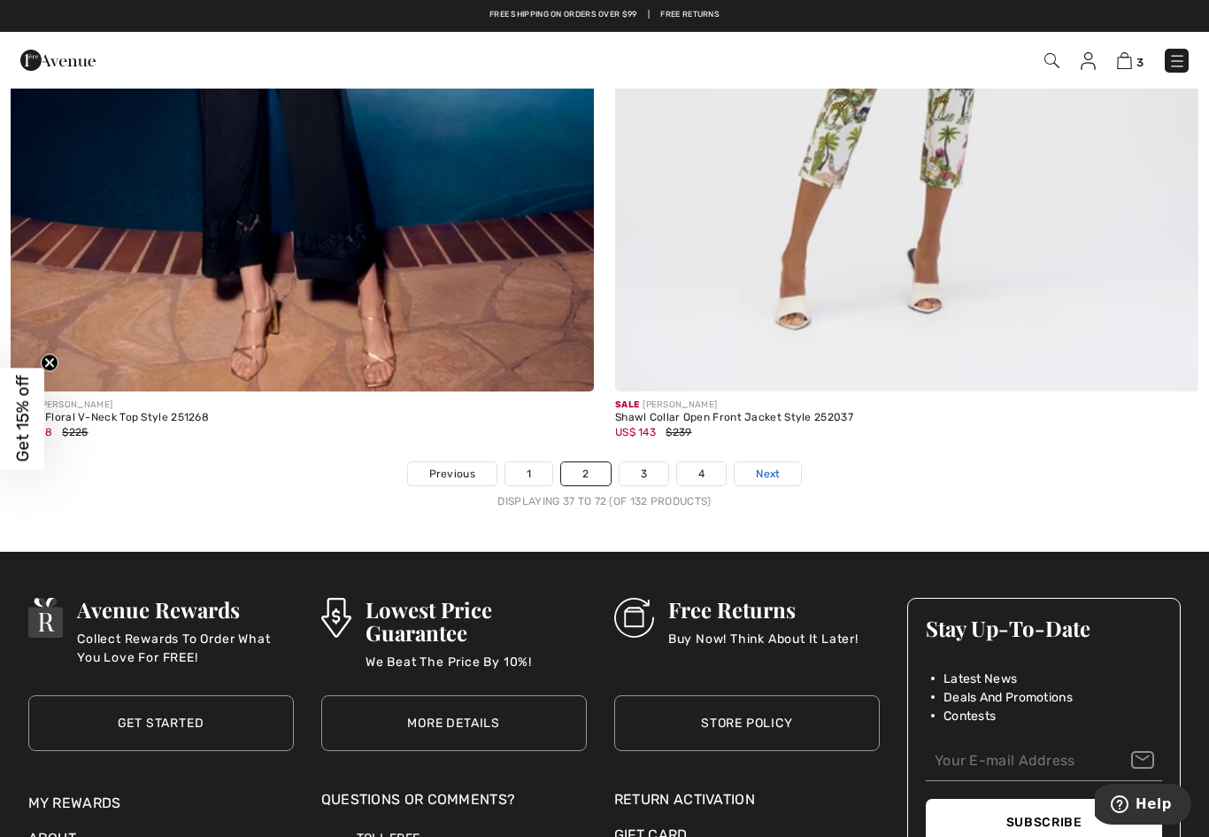
click at [776, 468] on span "Next" at bounding box center [768, 474] width 24 height 16
click at [769, 467] on span "Next" at bounding box center [768, 474] width 24 height 16
click at [642, 466] on link "3" at bounding box center [644, 473] width 49 height 23
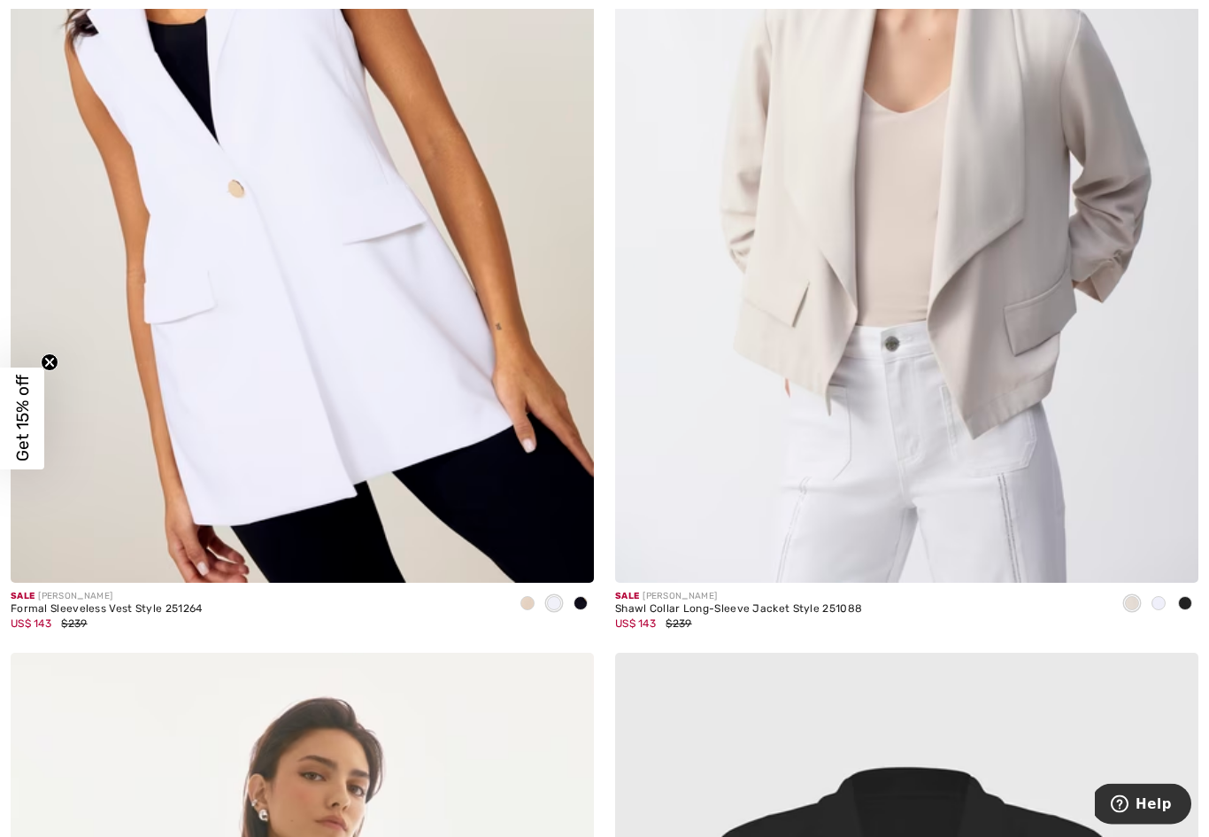
scroll to position [12319, 0]
click at [1154, 596] on span at bounding box center [1159, 603] width 14 height 14
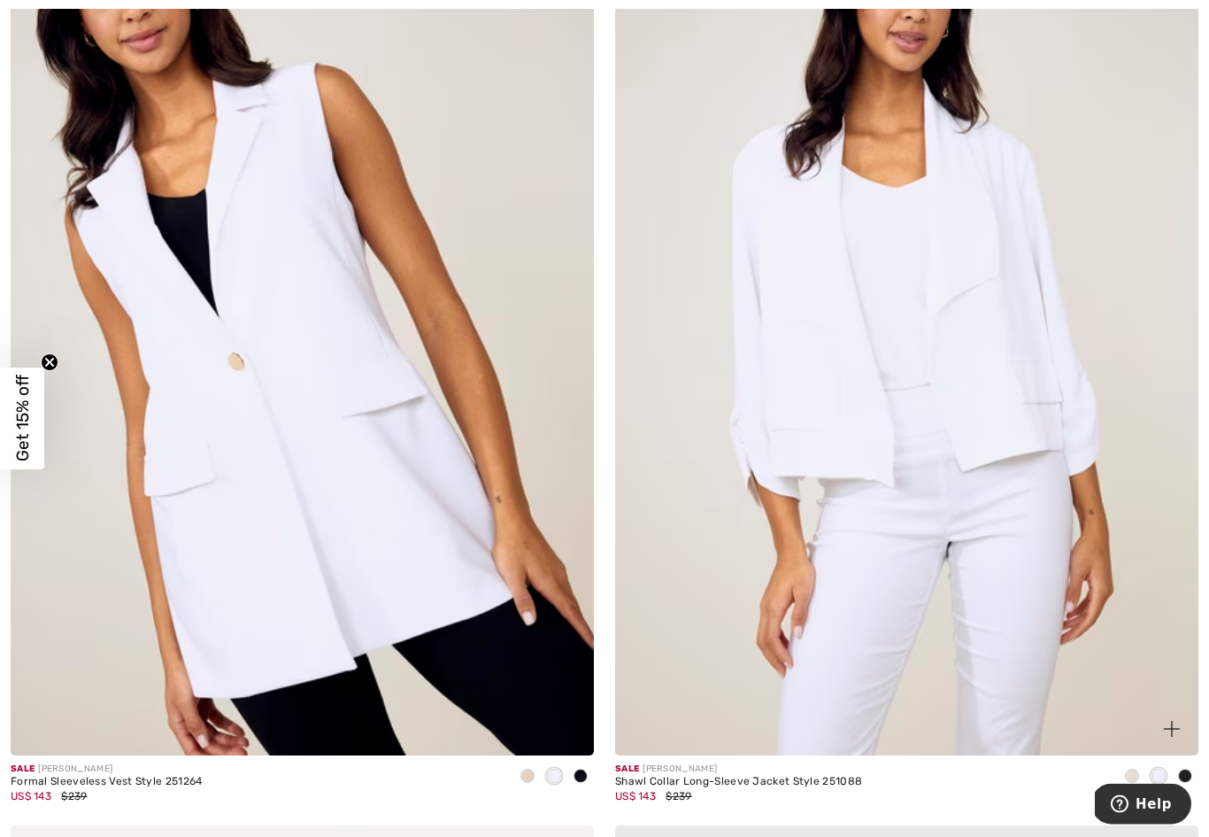
scroll to position [12148, 0]
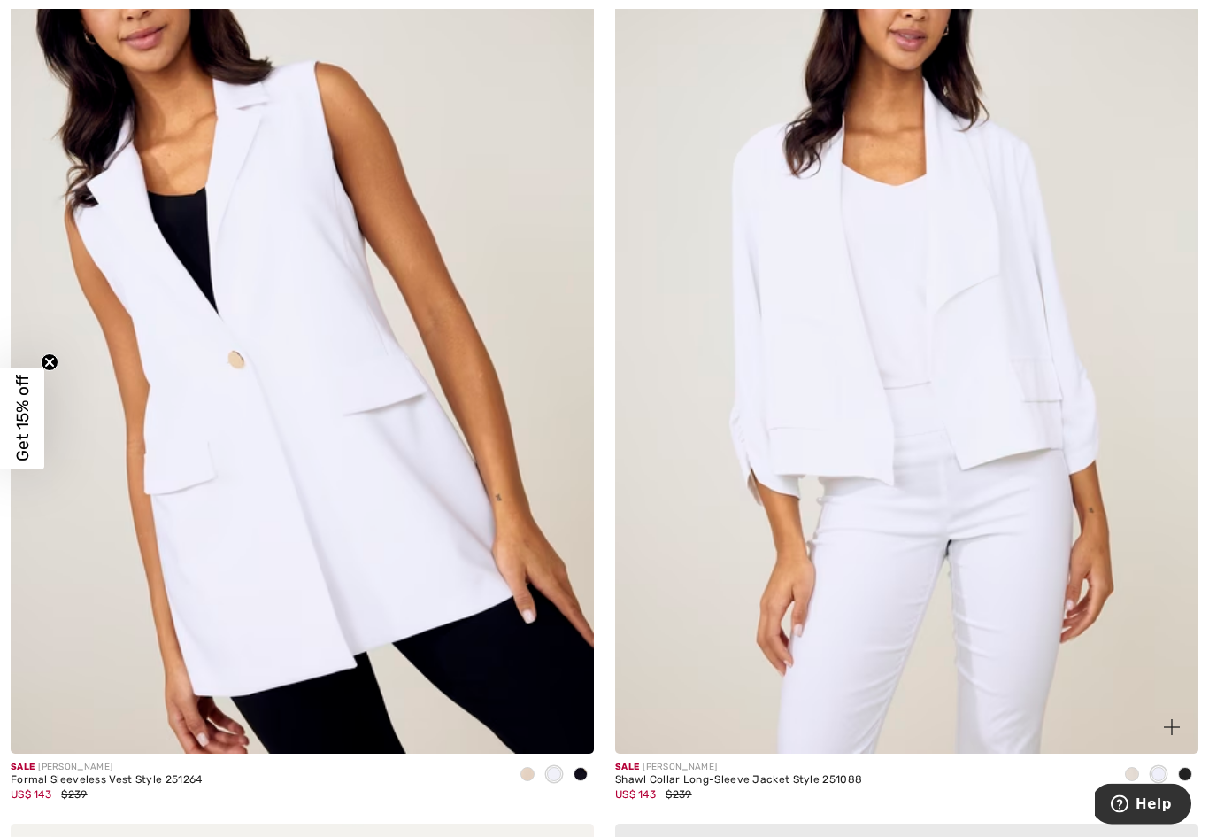
click at [1193, 761] on div at bounding box center [1185, 775] width 27 height 29
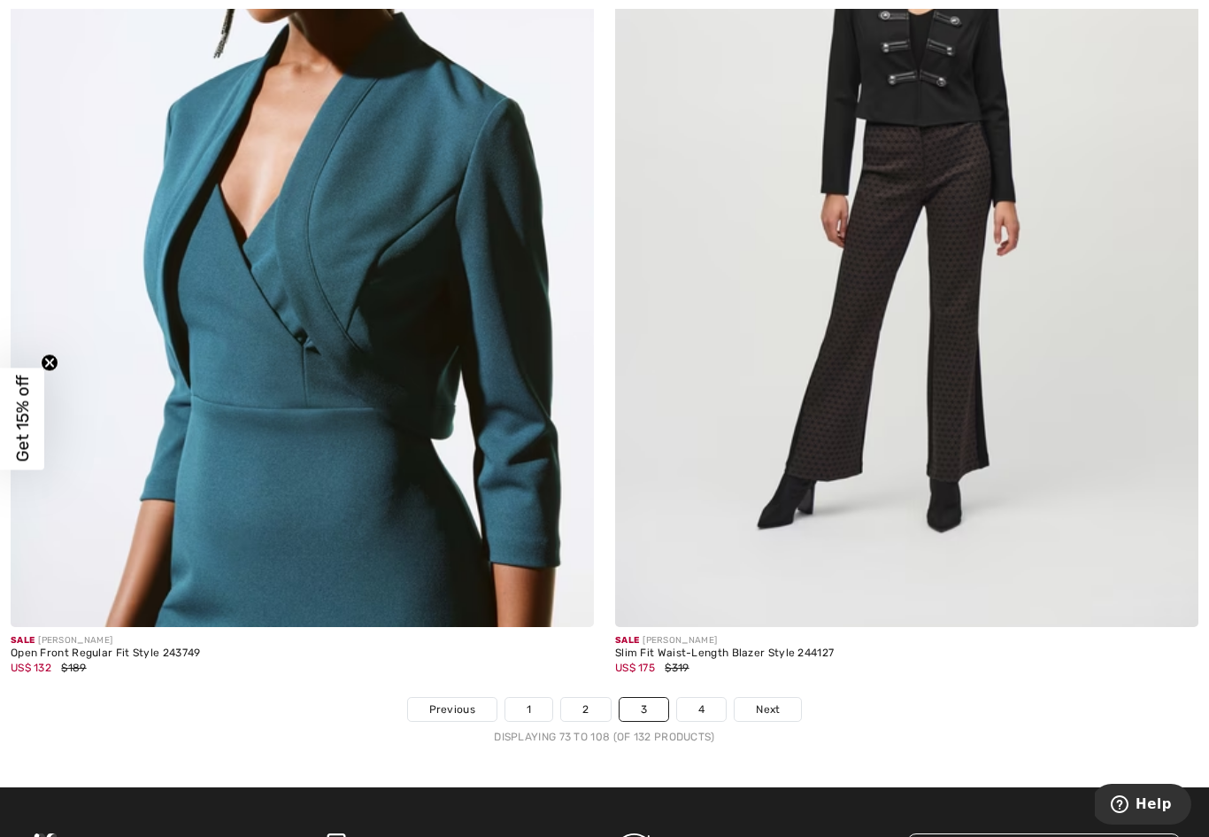
scroll to position [17077, 0]
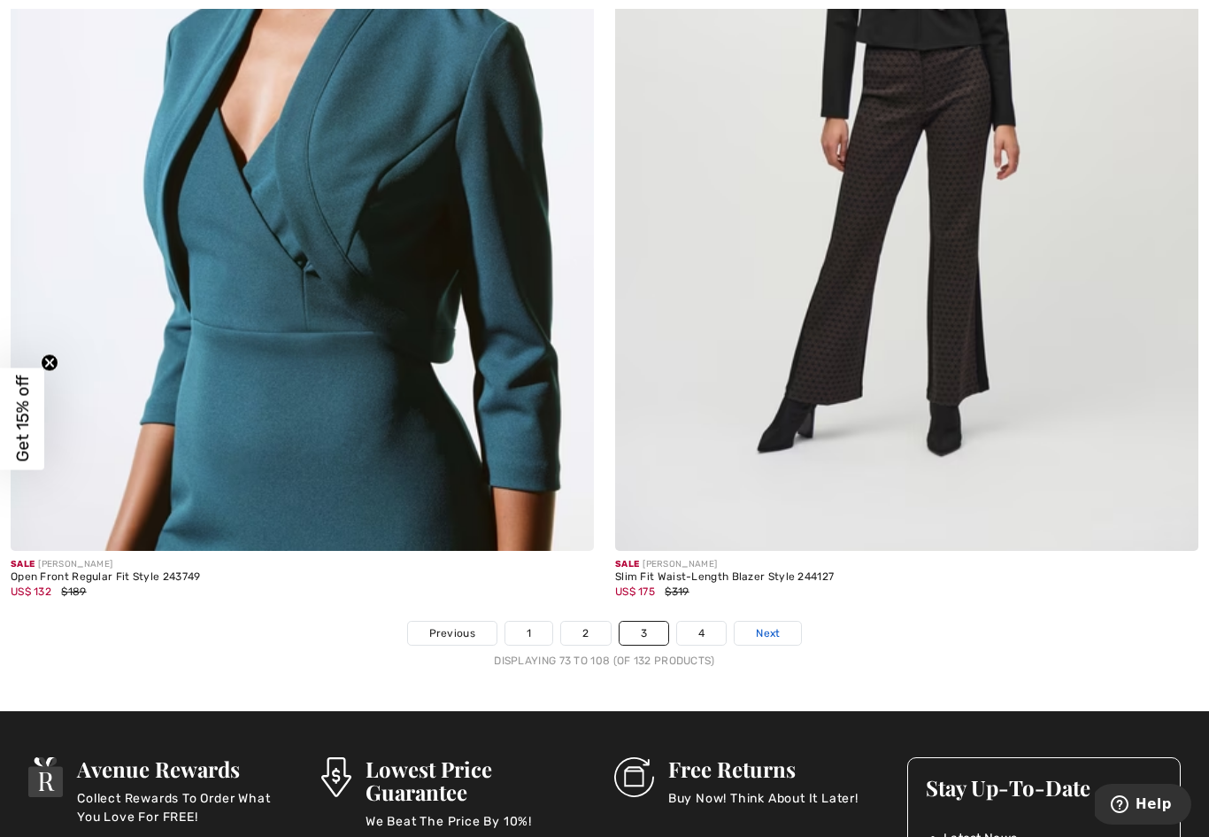
click at [778, 625] on span "Next" at bounding box center [768, 633] width 24 height 16
click at [716, 622] on link "4" at bounding box center [701, 633] width 49 height 23
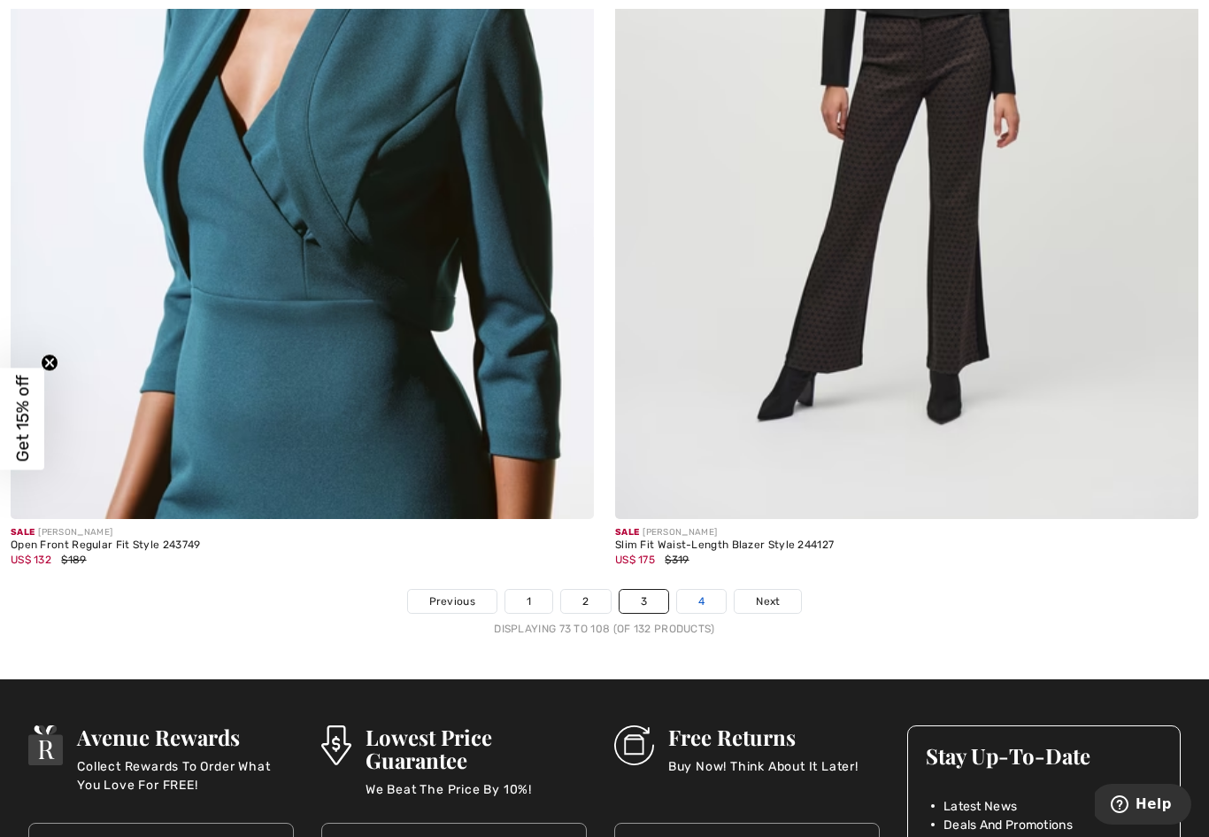
click at [695, 590] on link "4" at bounding box center [701, 601] width 49 height 23
click at [703, 591] on link "4" at bounding box center [701, 601] width 49 height 23
click at [698, 590] on link "4" at bounding box center [701, 601] width 49 height 23
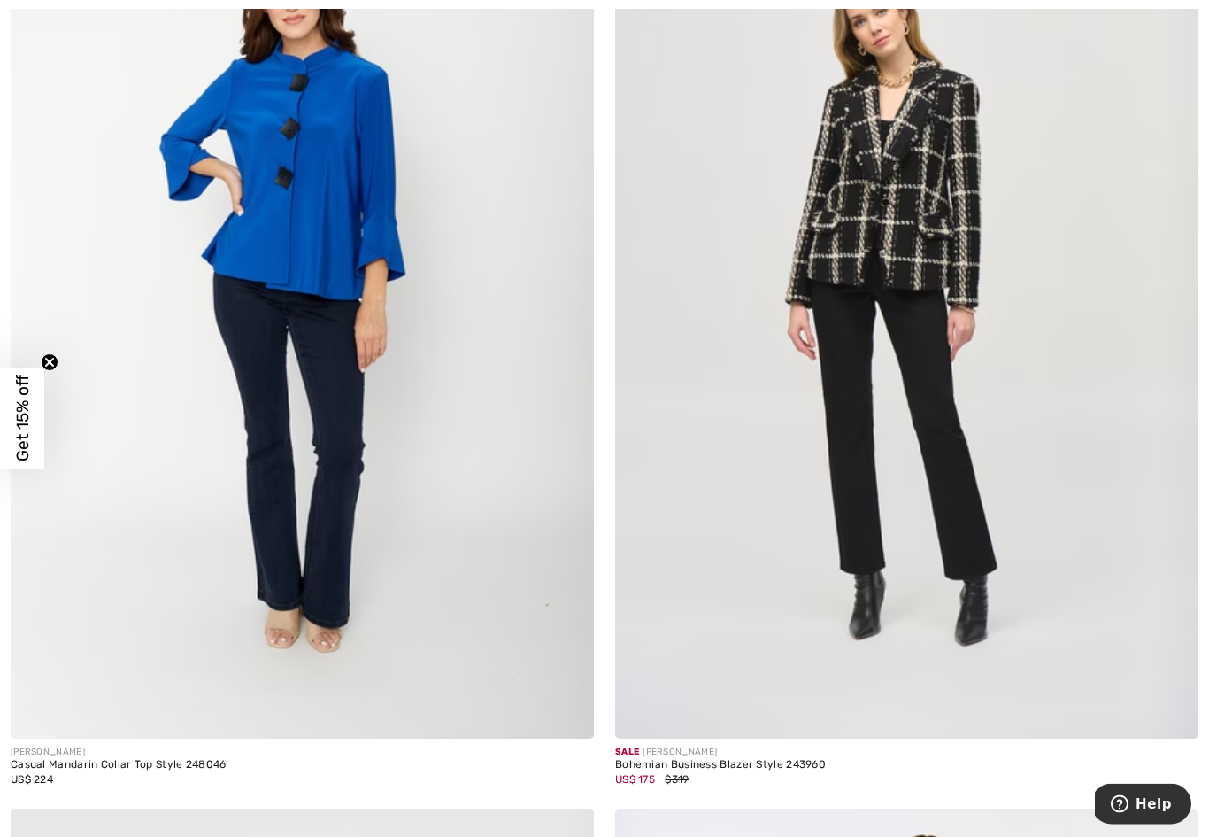
scroll to position [1400, 0]
click at [964, 259] on img at bounding box center [906, 302] width 583 height 876
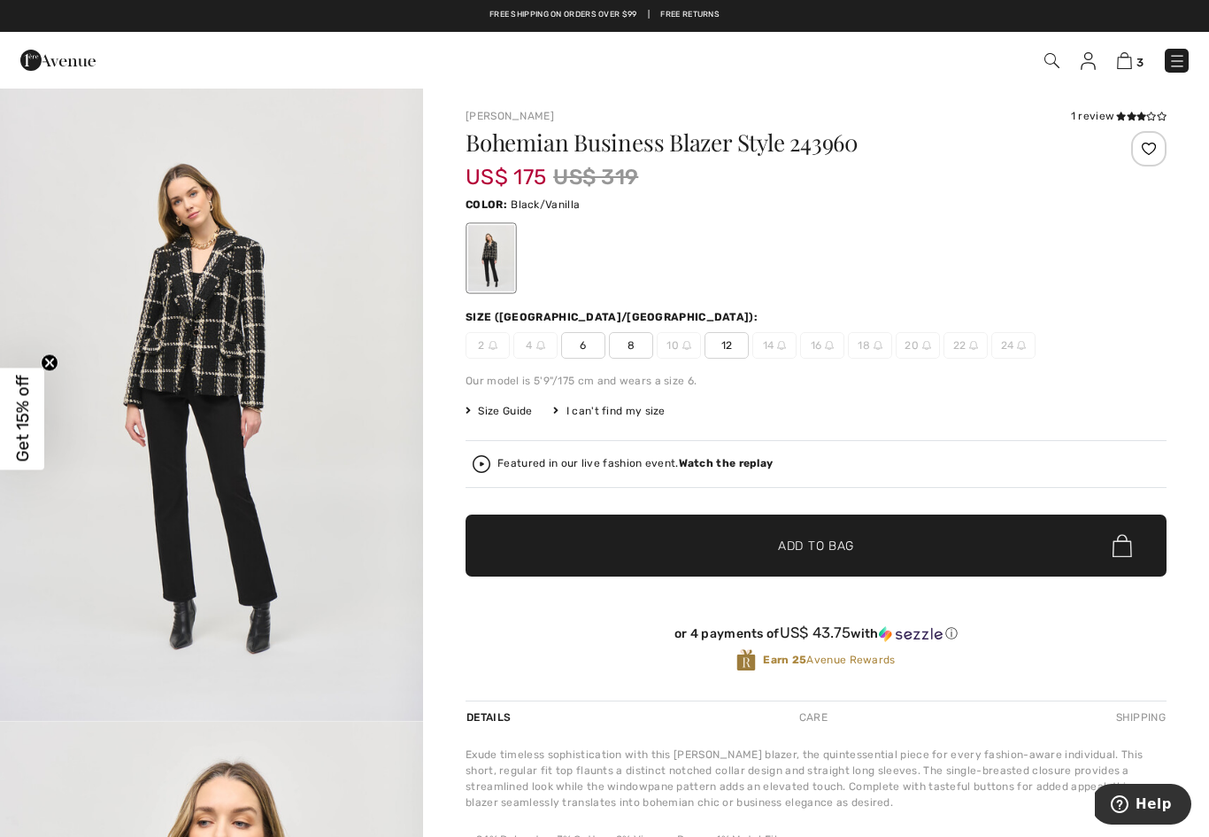
click at [1073, 529] on span "✔ Added to Bag Add to Bag" at bounding box center [816, 545] width 701 height 62
click at [734, 349] on span "12" at bounding box center [727, 345] width 44 height 27
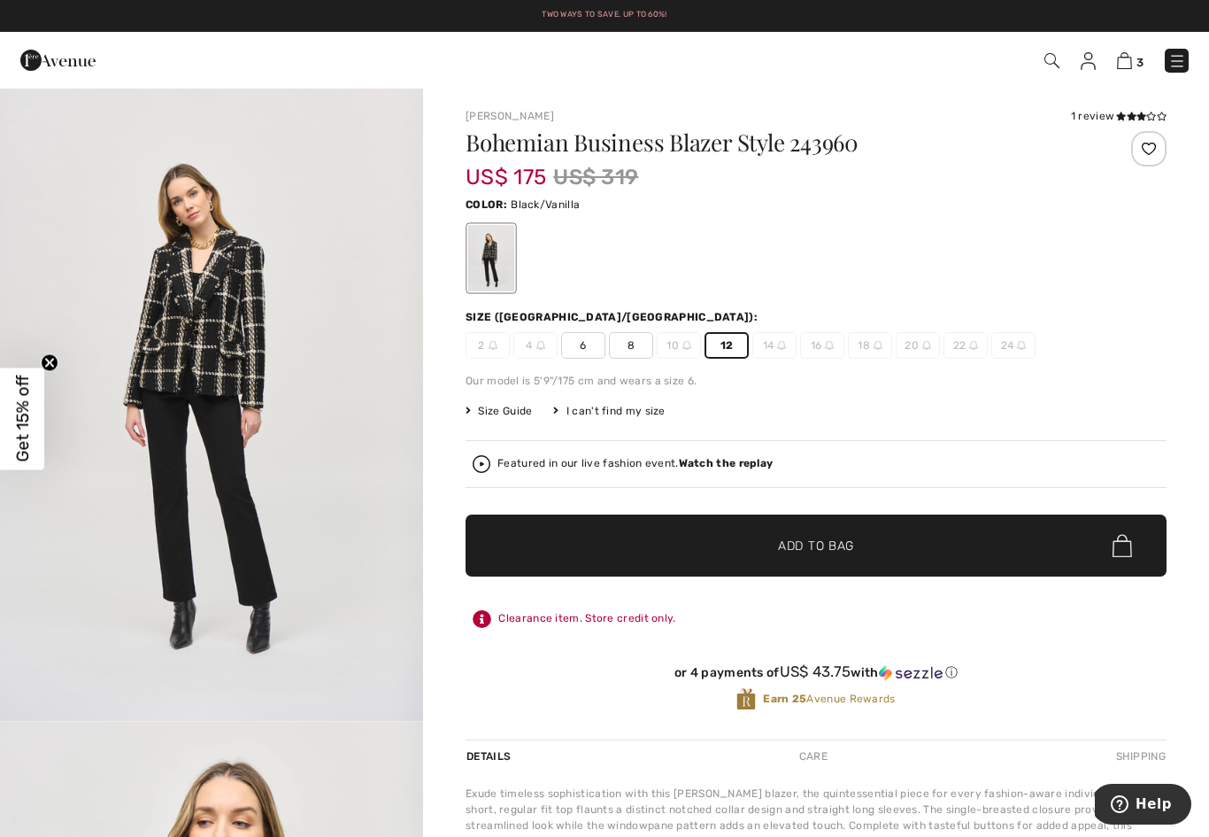
click at [885, 552] on span "✔ Added to Bag Add to Bag" at bounding box center [816, 545] width 701 height 62
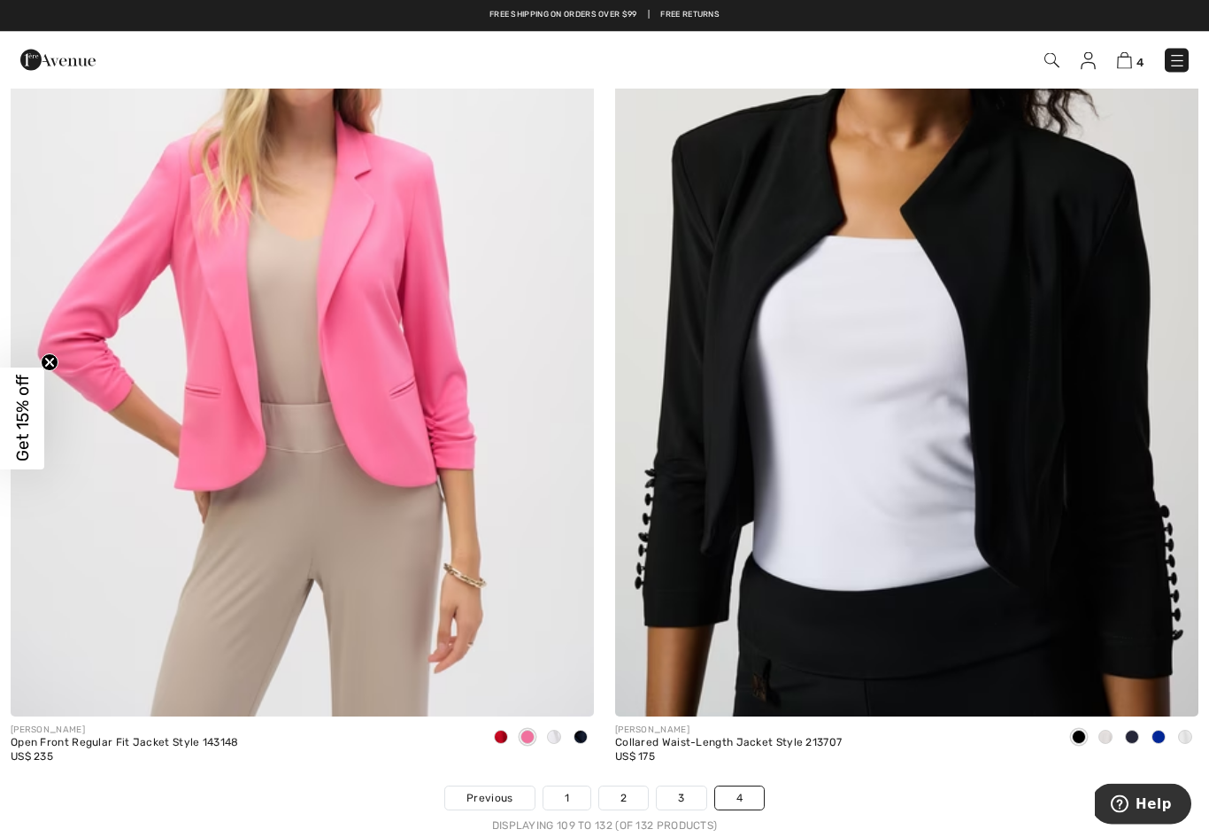
scroll to position [10970, 0]
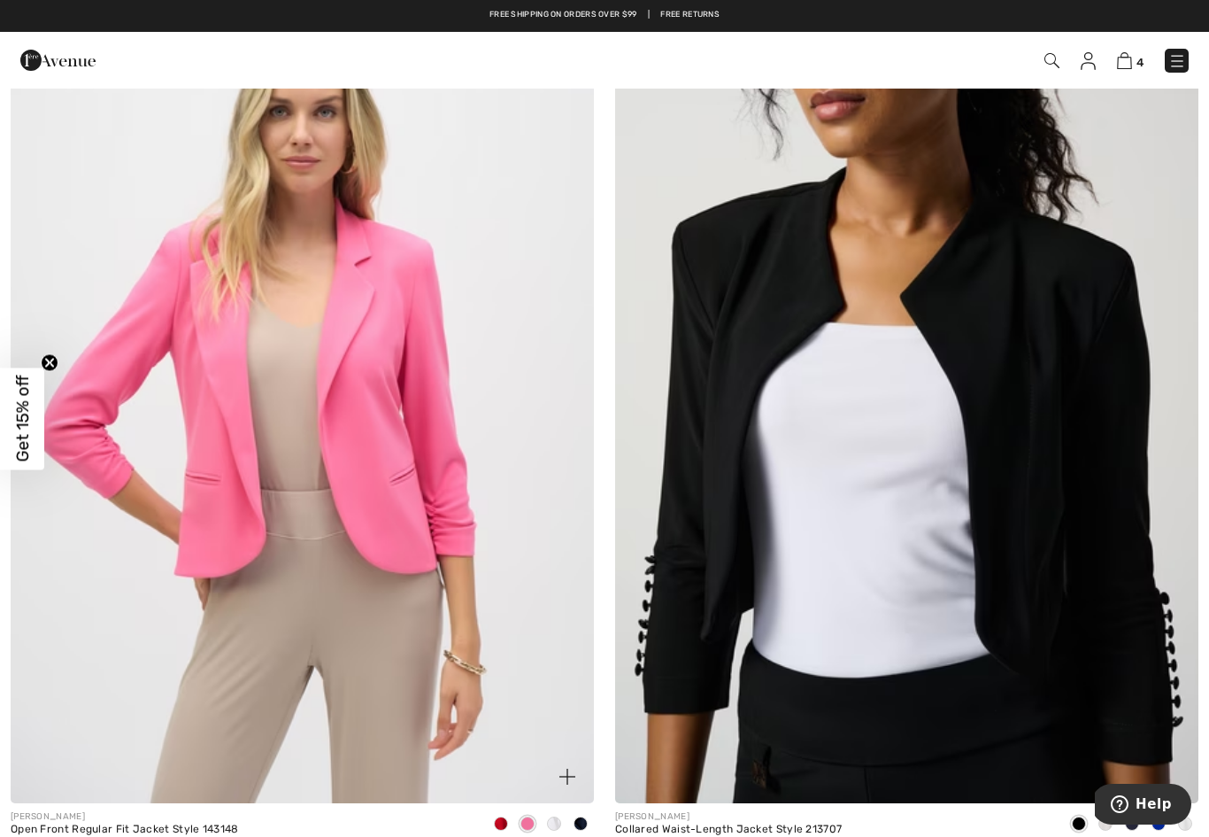
click at [499, 821] on span at bounding box center [501, 823] width 14 height 14
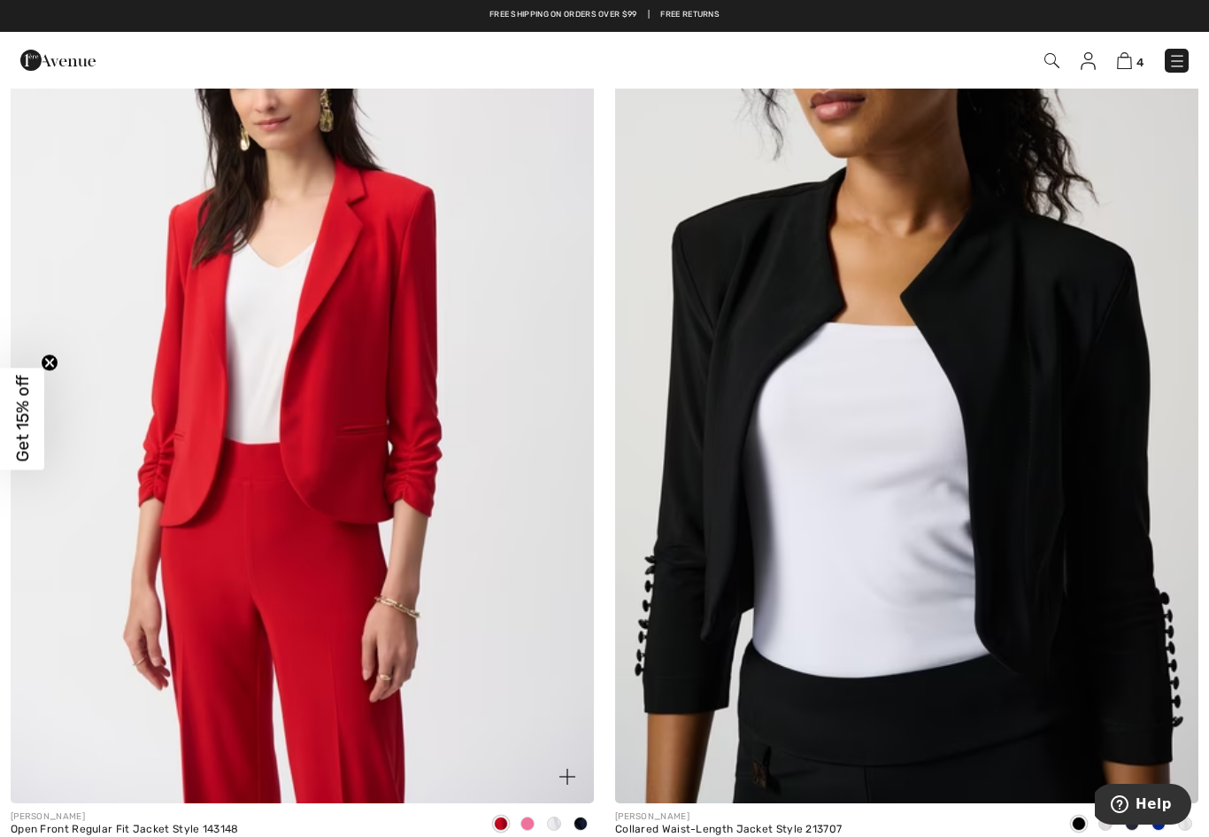
click at [505, 822] on span at bounding box center [501, 823] width 14 height 14
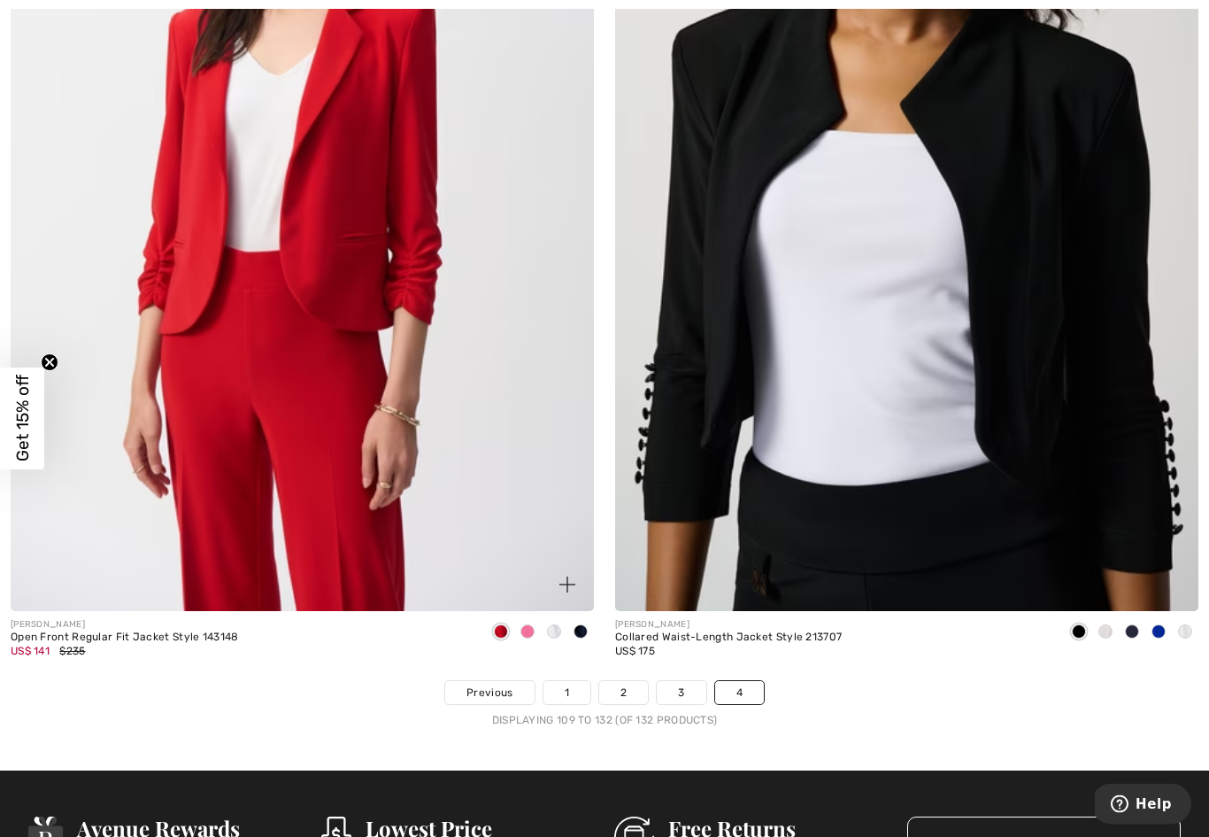
scroll to position [11162, 0]
click at [580, 624] on span at bounding box center [581, 631] width 14 height 14
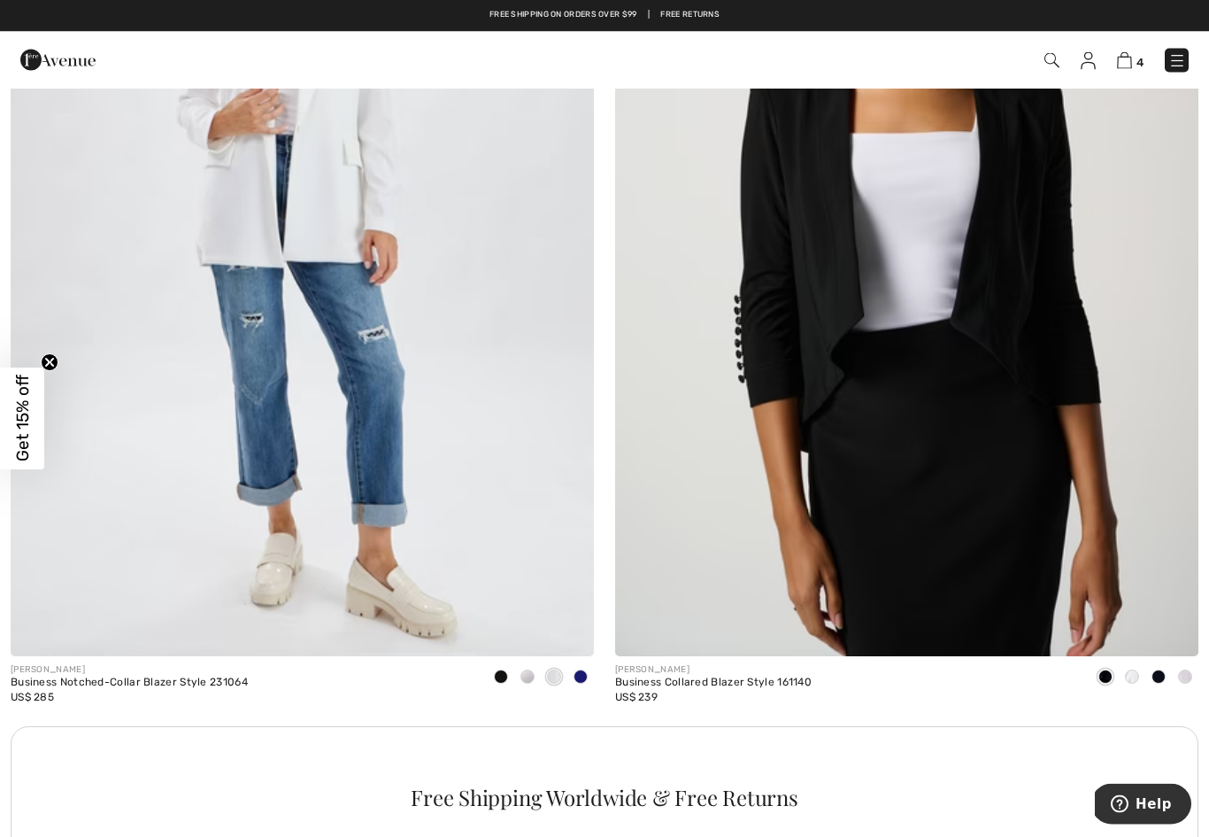
scroll to position [5262, 0]
click at [1130, 63] on img at bounding box center [1124, 60] width 15 height 17
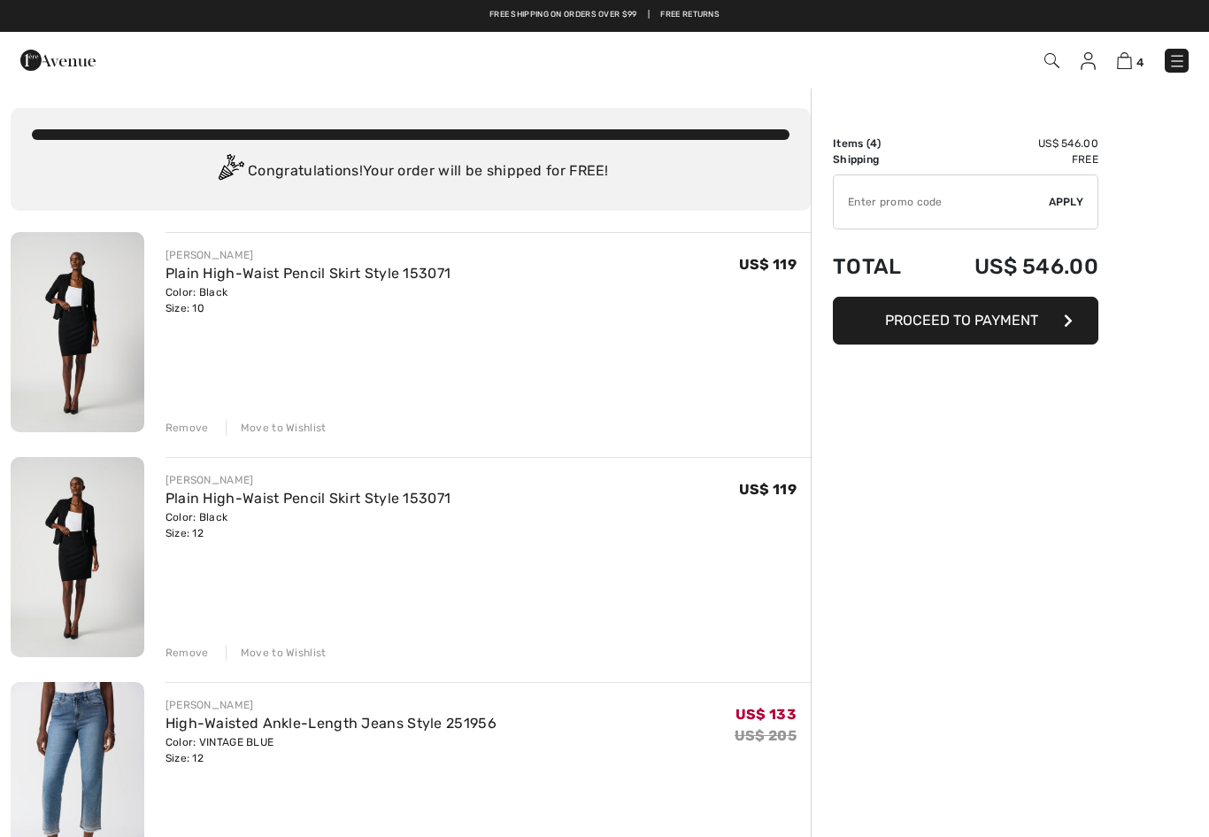
checkbox input "true"
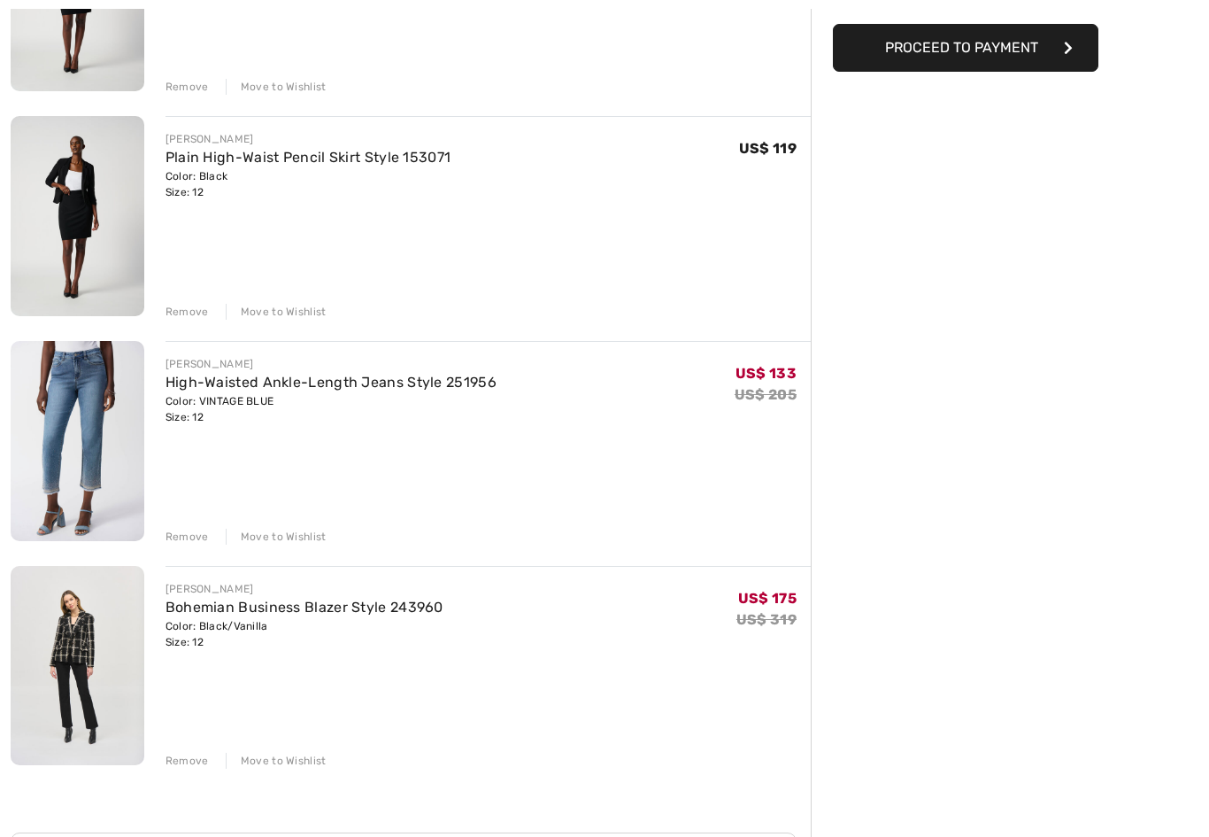
scroll to position [373, 0]
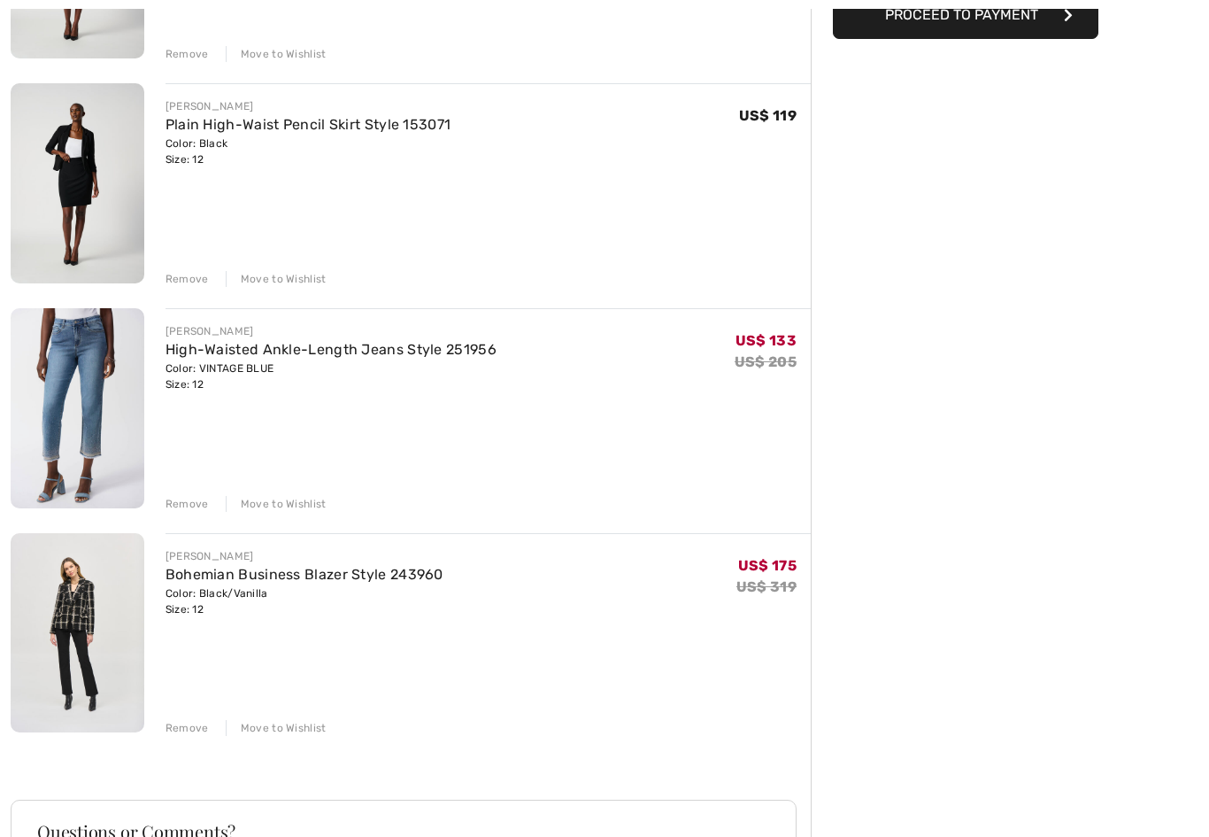
click at [190, 731] on div "Remove" at bounding box center [187, 729] width 43 height 16
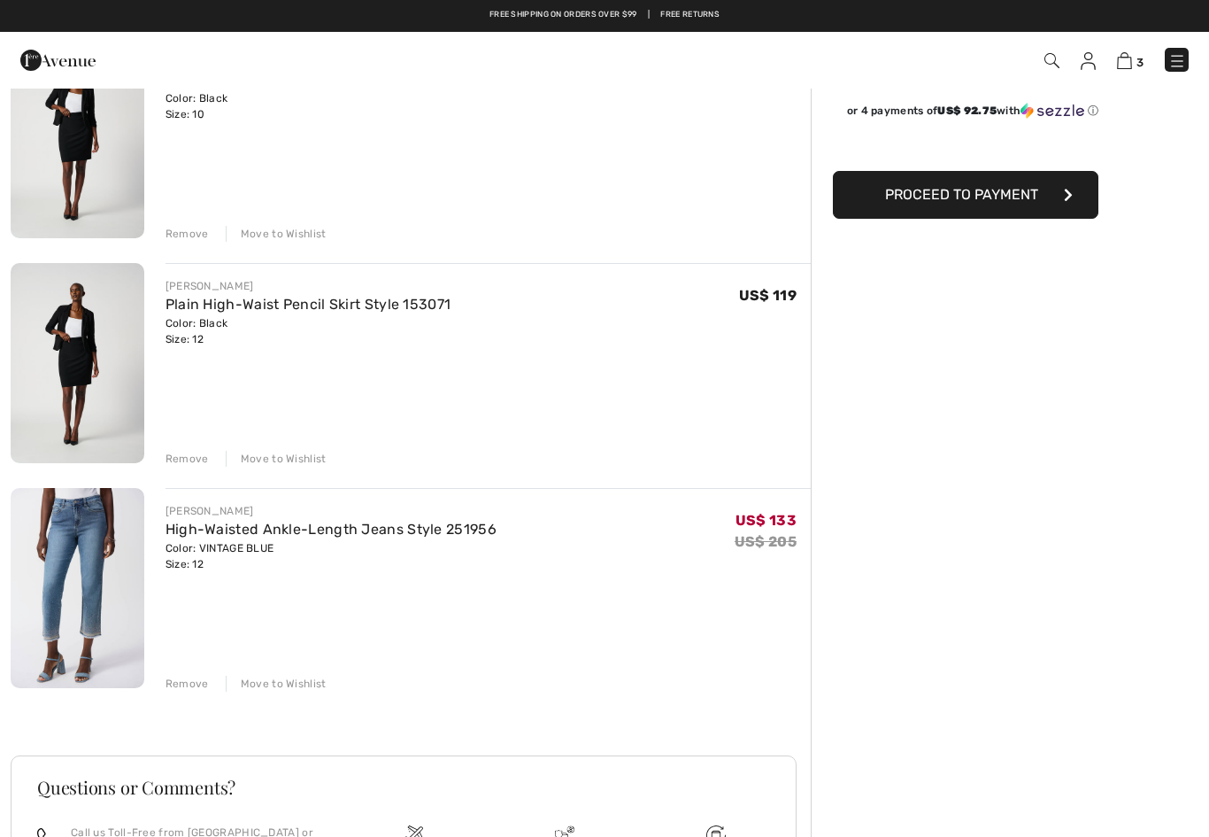
scroll to position [0, 0]
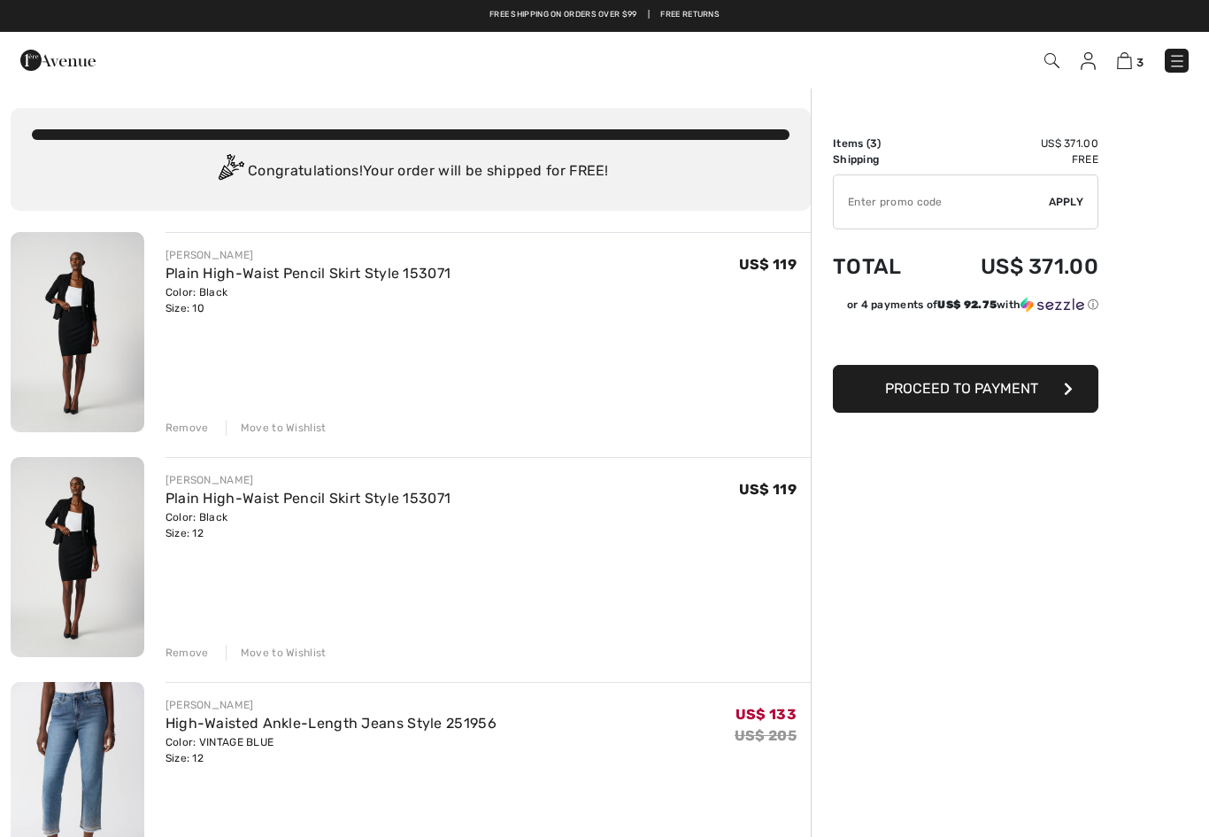
click at [1047, 65] on img at bounding box center [1052, 60] width 15 height 15
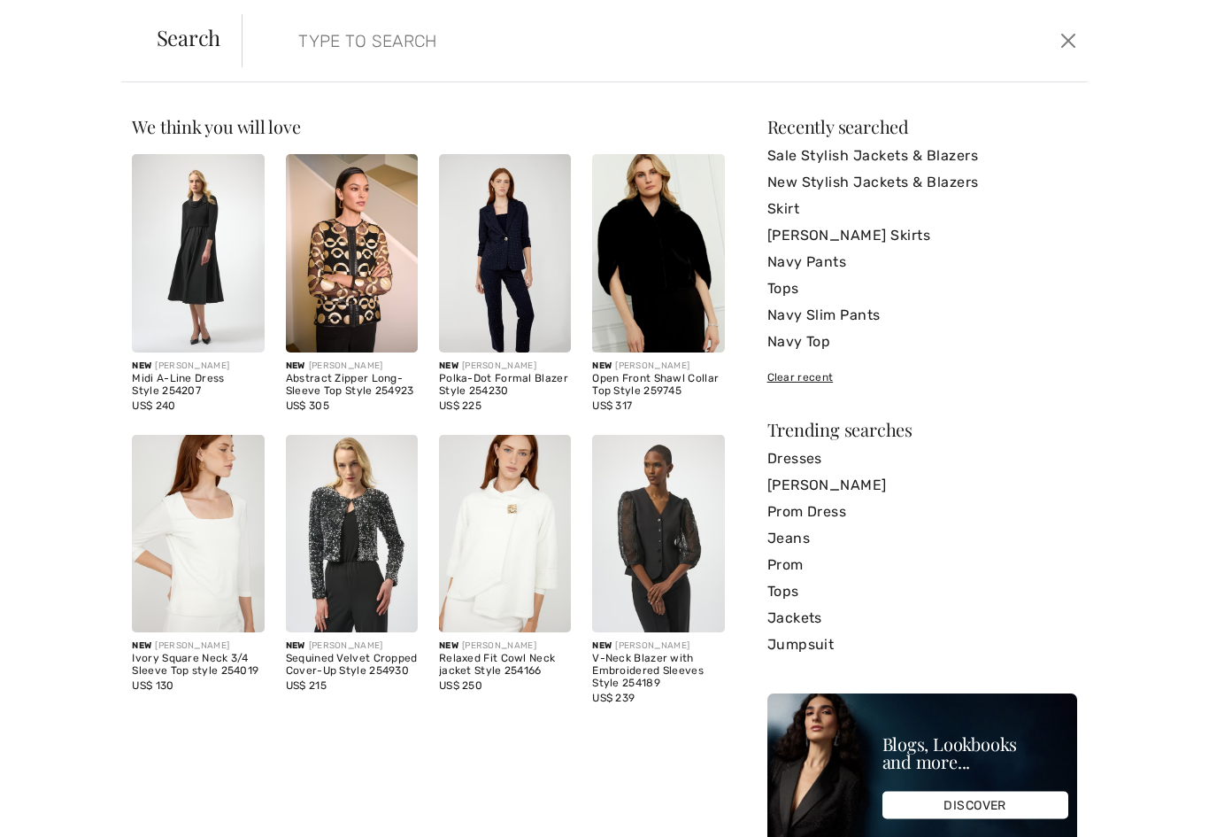
click at [322, 45] on input "search" at bounding box center [573, 40] width 577 height 53
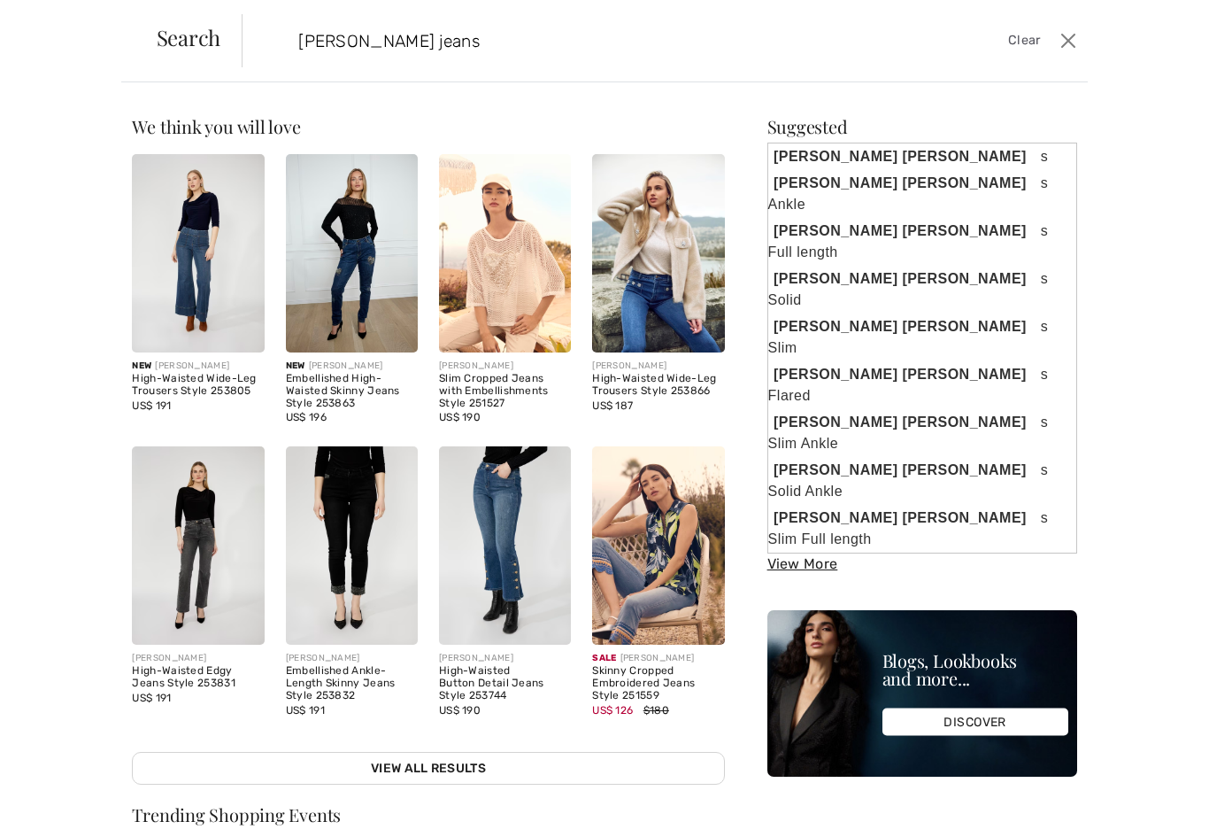
type input "Frank Lyman jeans"
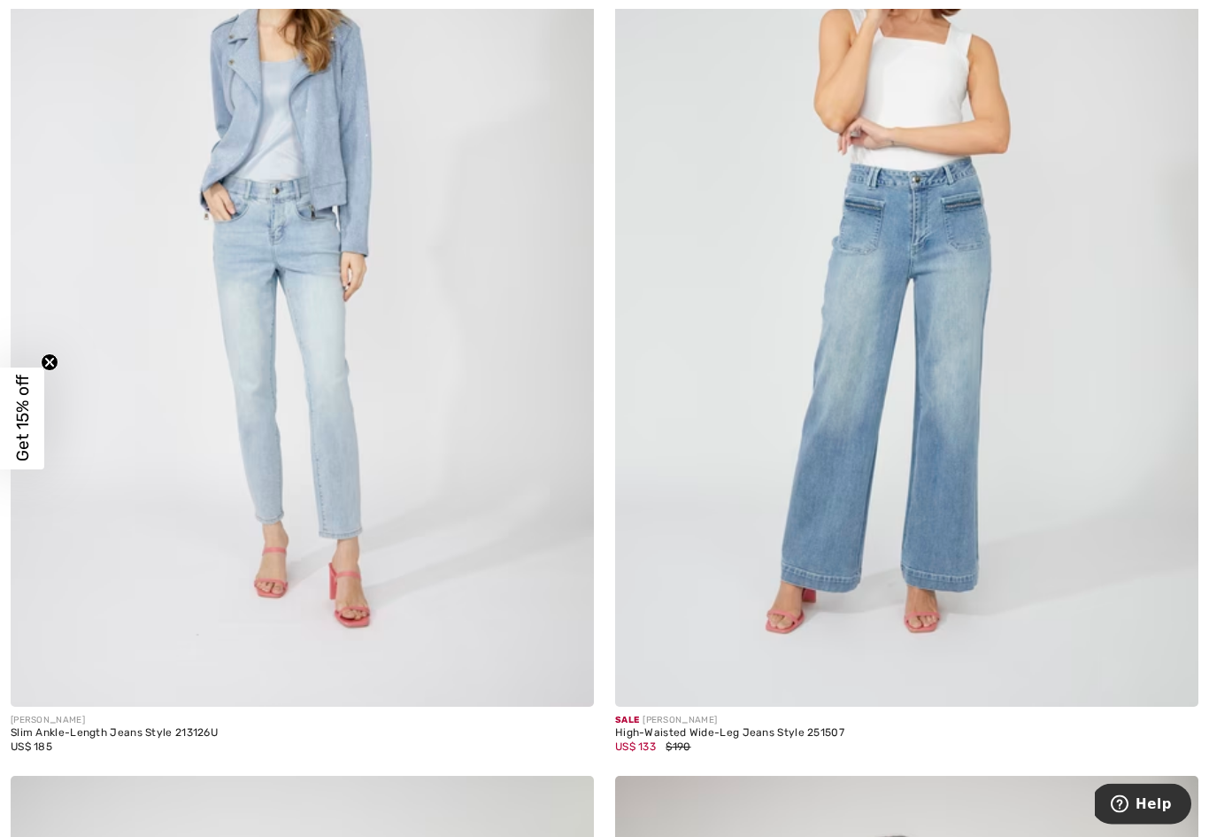
scroll to position [8232, 0]
click at [336, 511] on img at bounding box center [302, 269] width 583 height 876
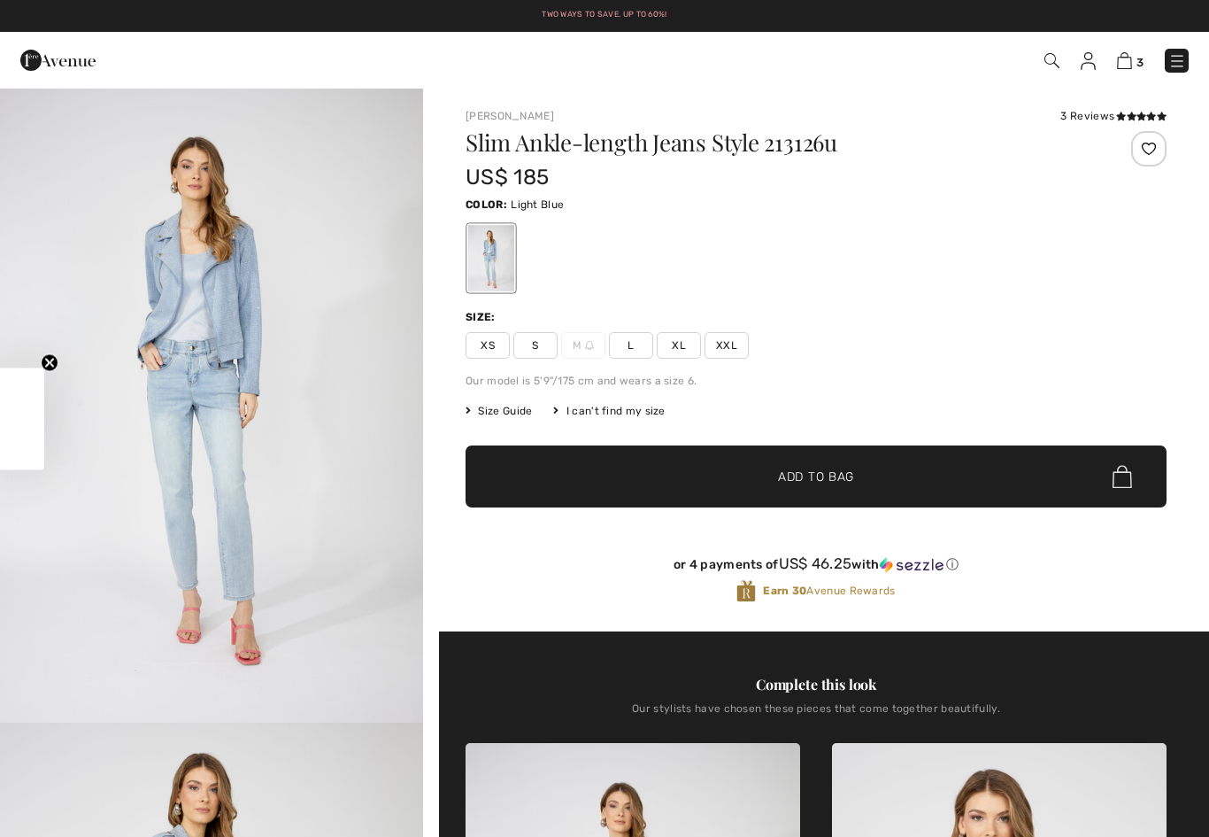
checkbox input "true"
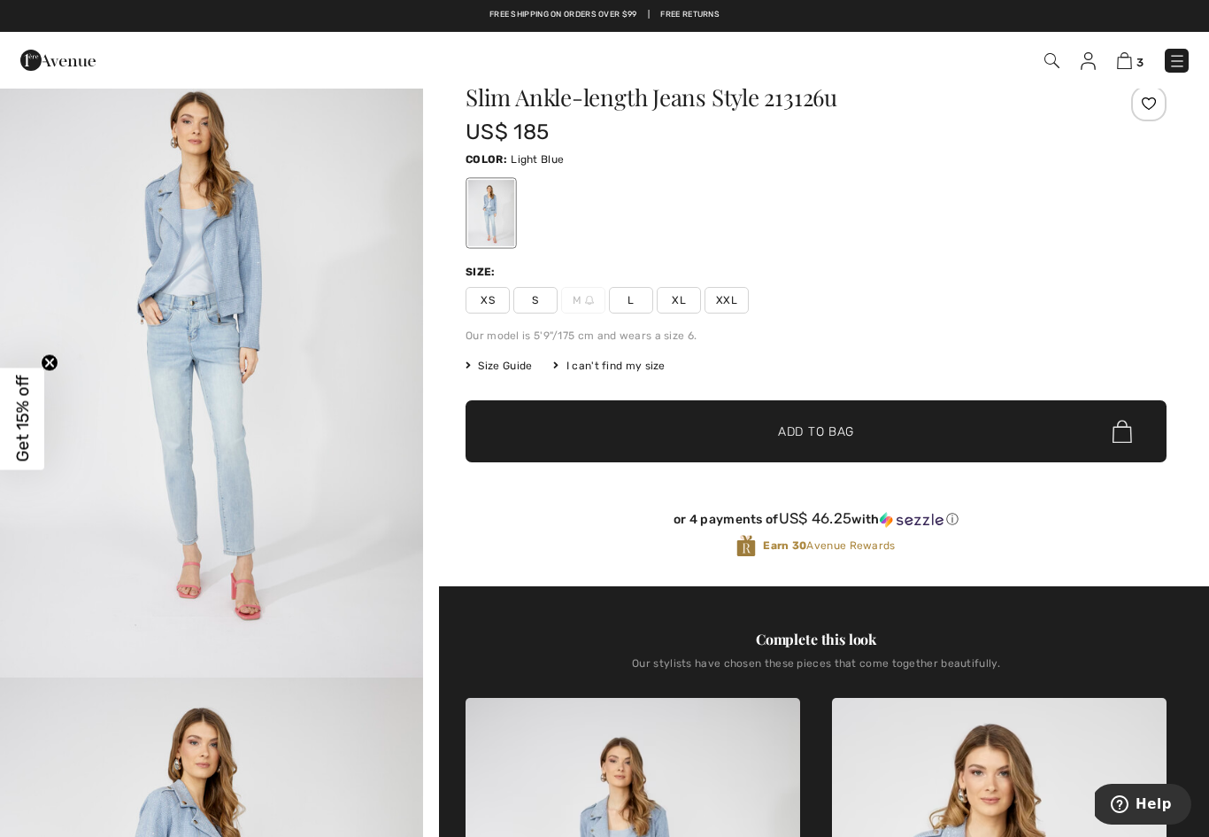
scroll to position [44, 0]
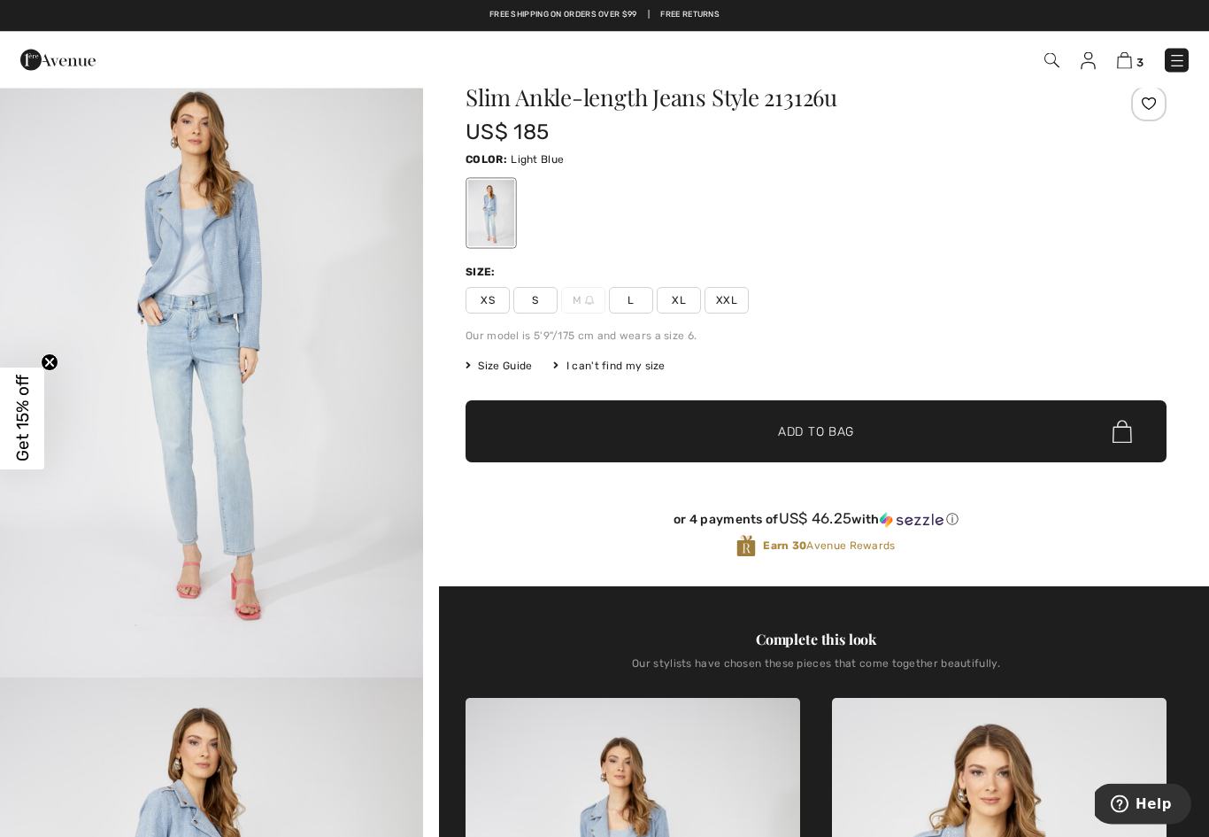
click at [630, 297] on span "L" at bounding box center [631, 301] width 44 height 27
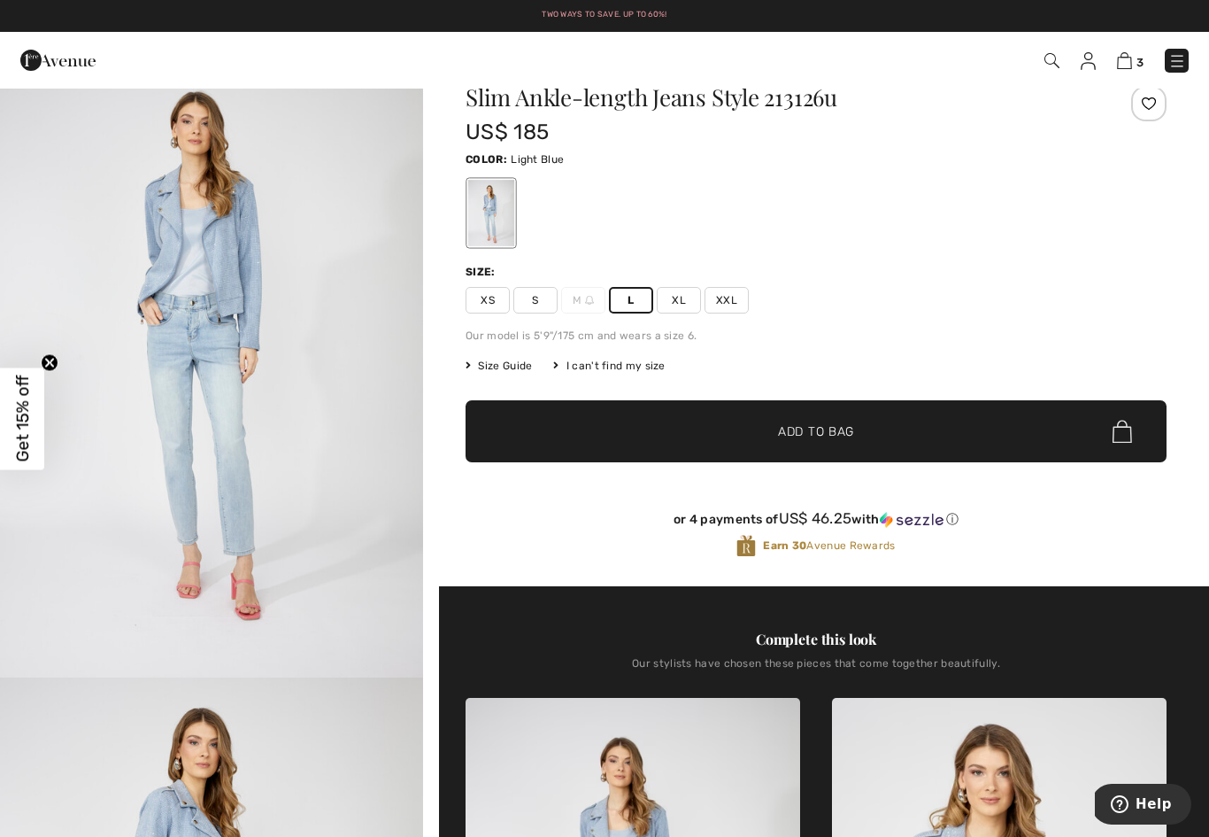
click at [800, 434] on span "Add to Bag" at bounding box center [816, 431] width 76 height 19
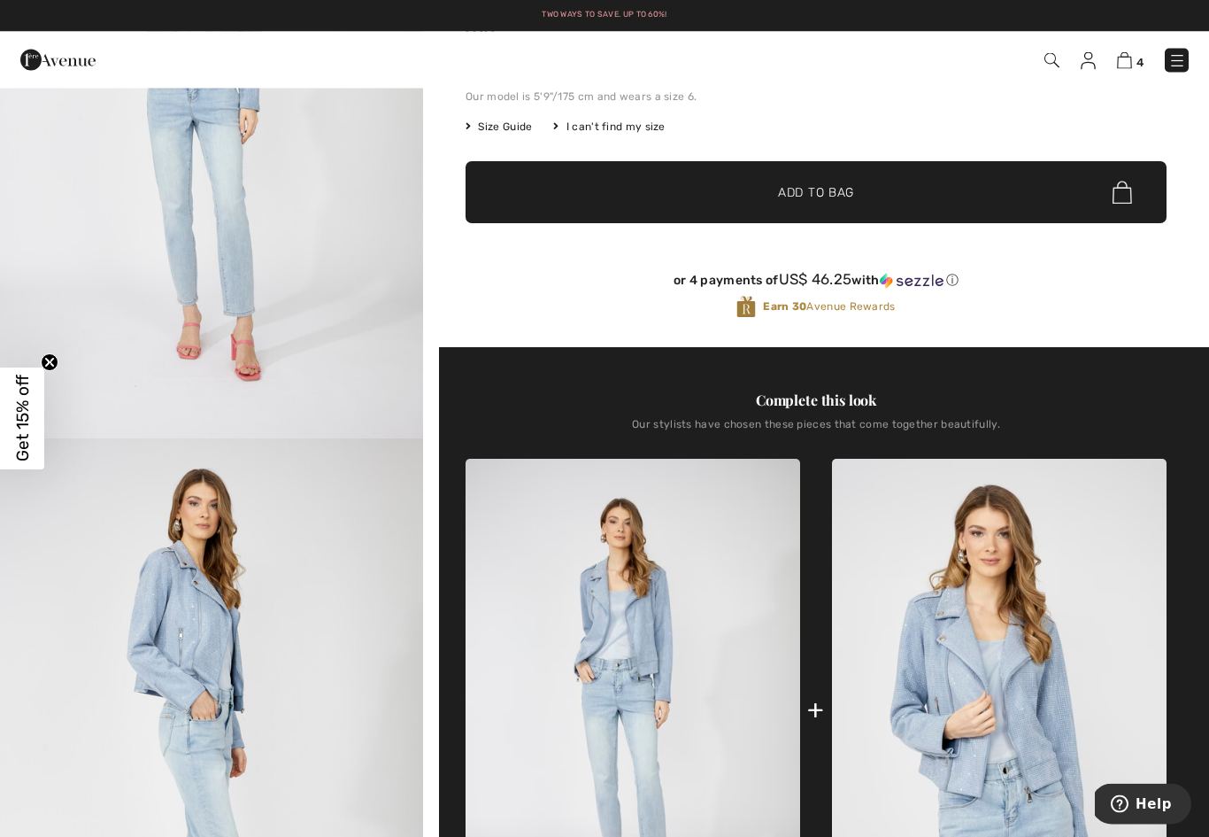
scroll to position [284, 0]
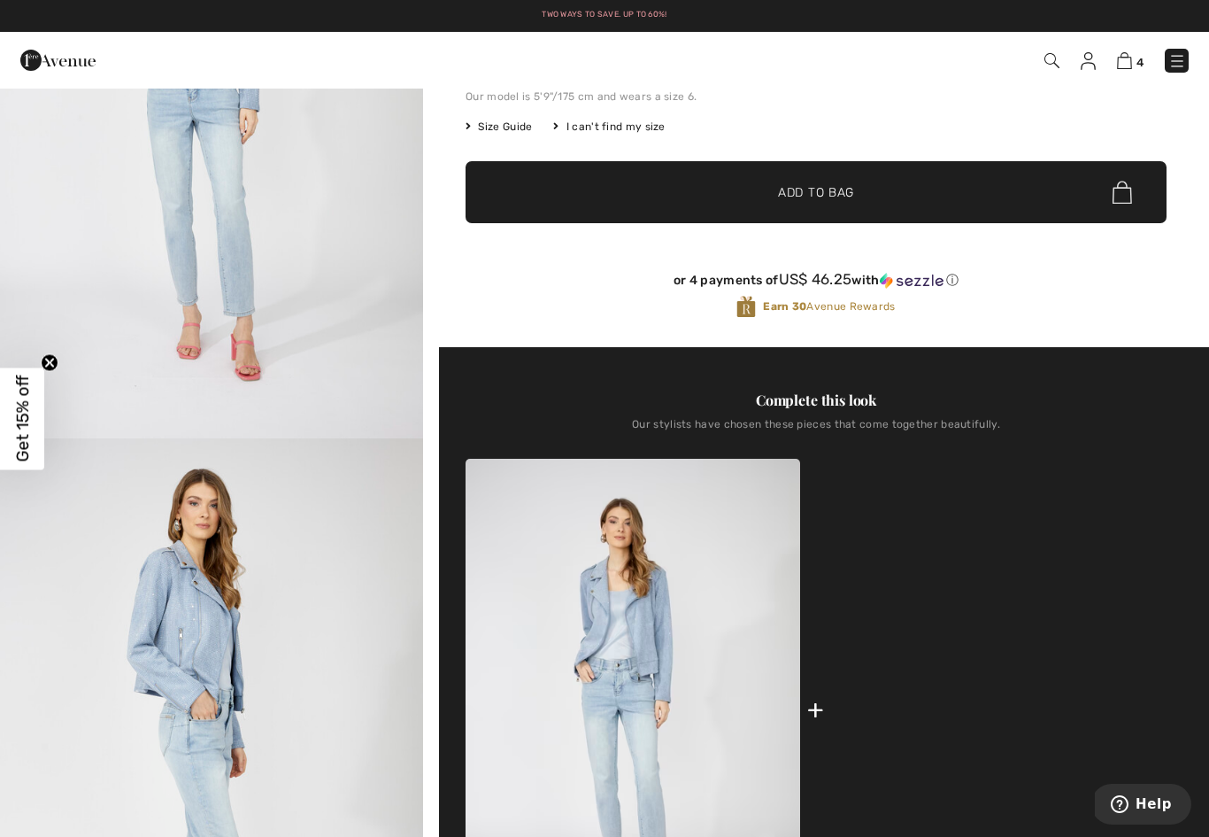
click at [1033, 695] on img at bounding box center [999, 710] width 335 height 502
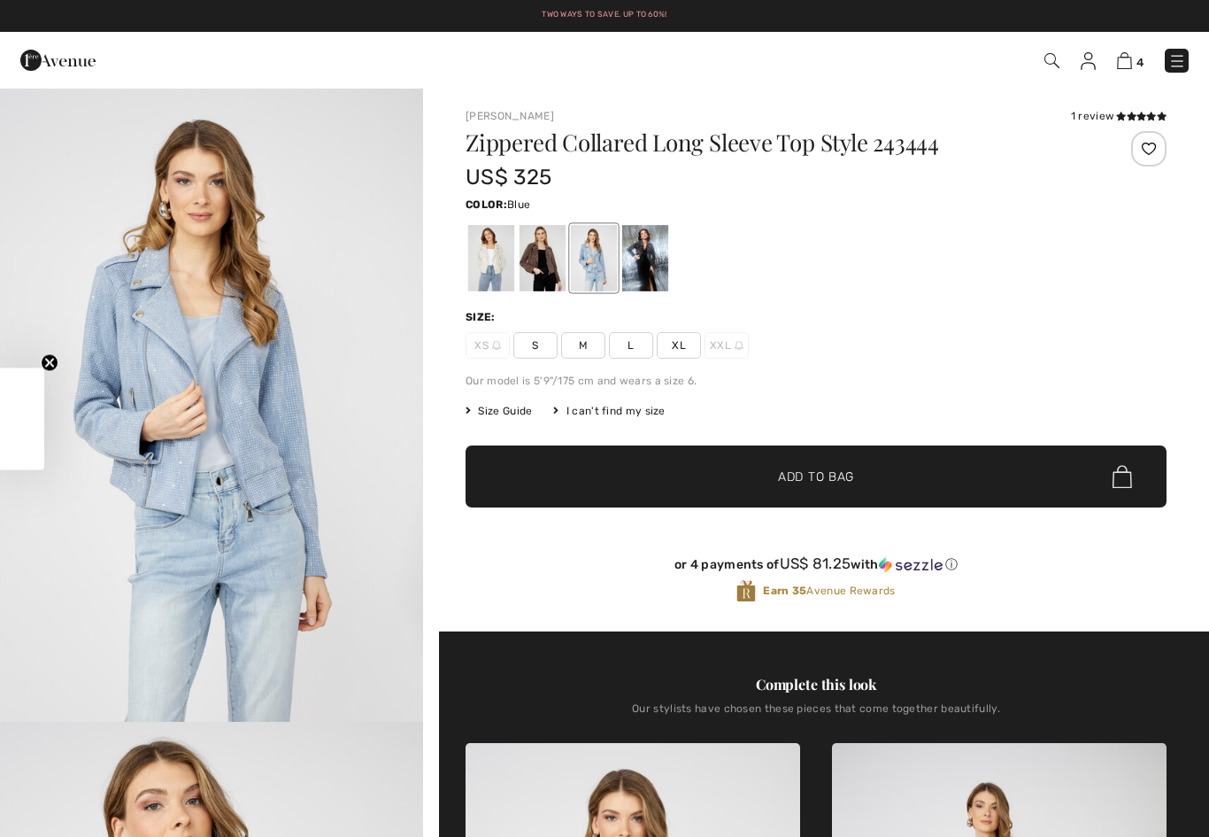
checkbox input "true"
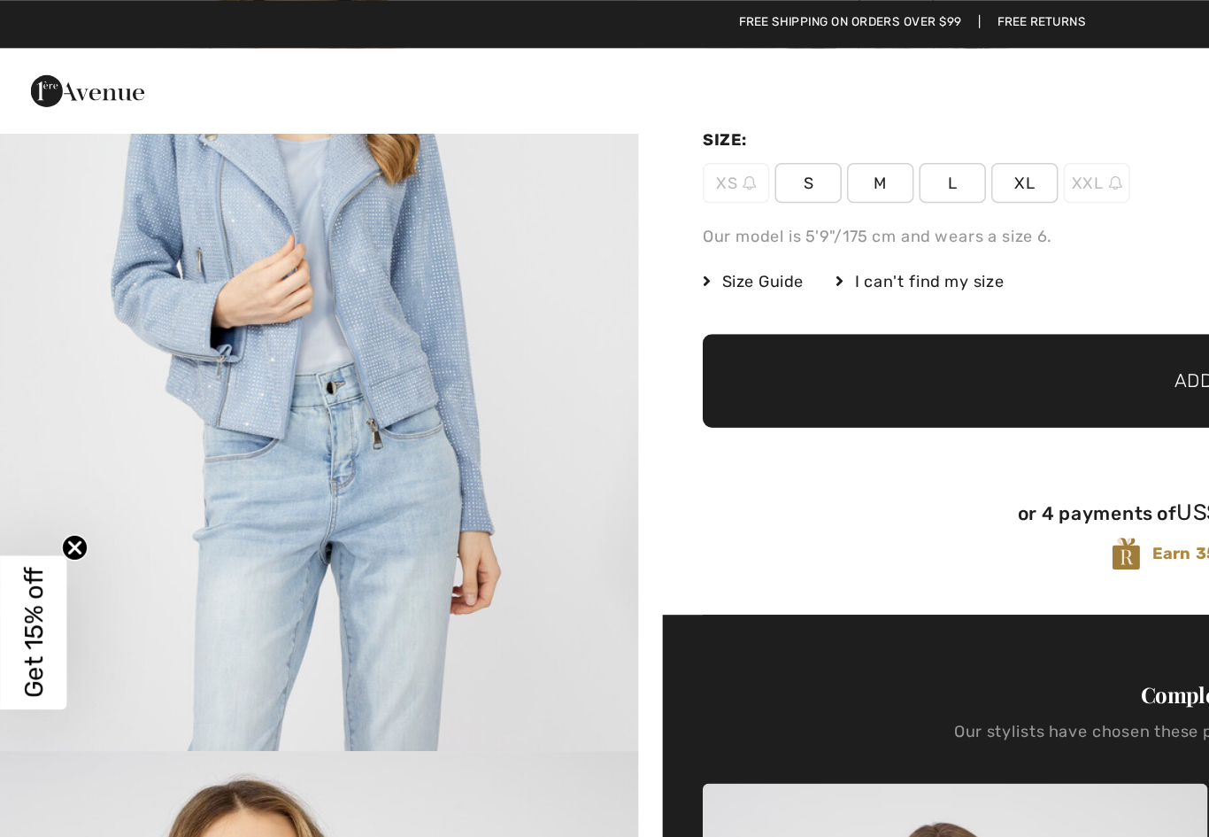
scroll to position [222, 0]
